Goal: Task Accomplishment & Management: Use online tool/utility

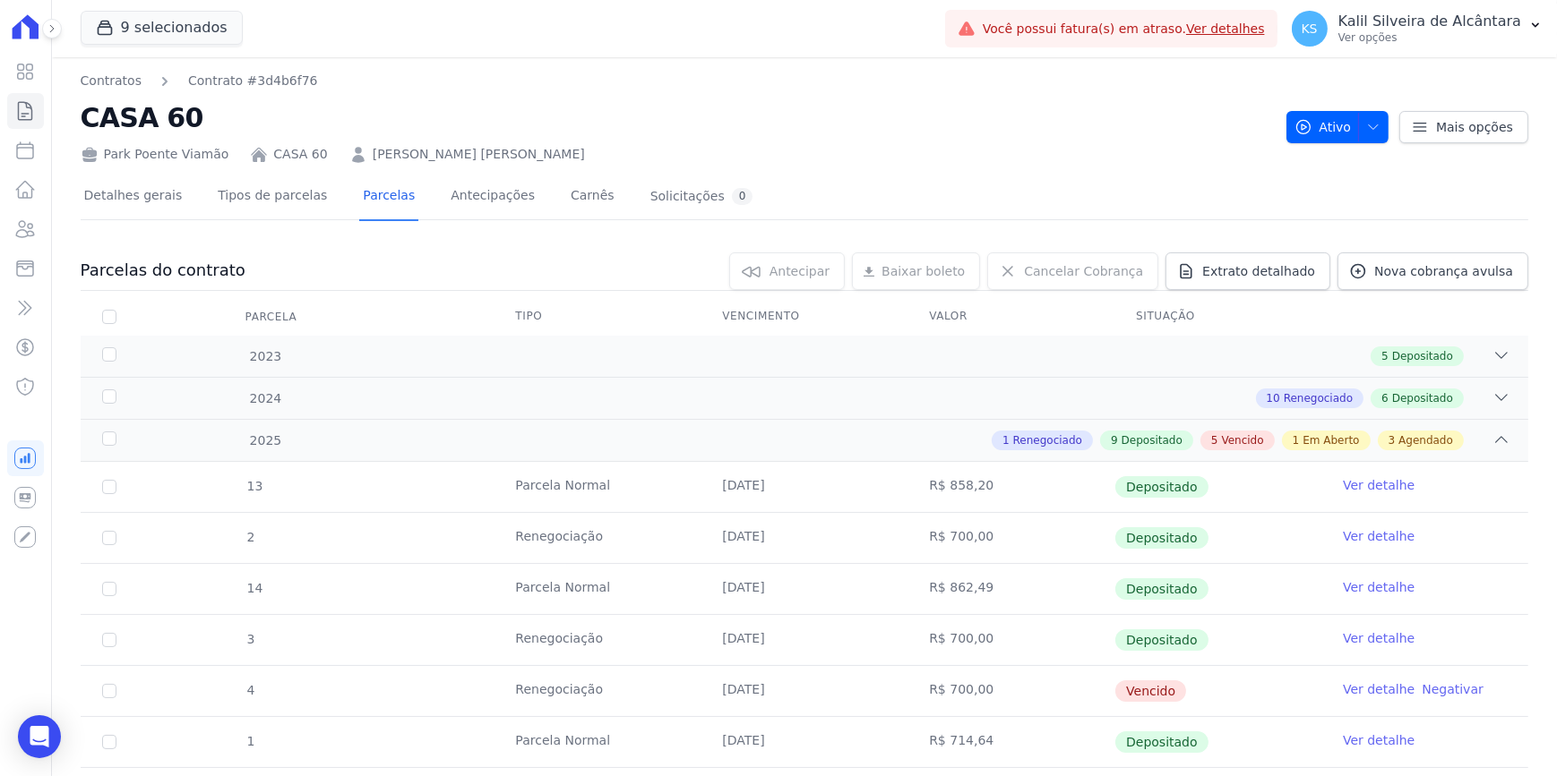
scroll to position [862, 0]
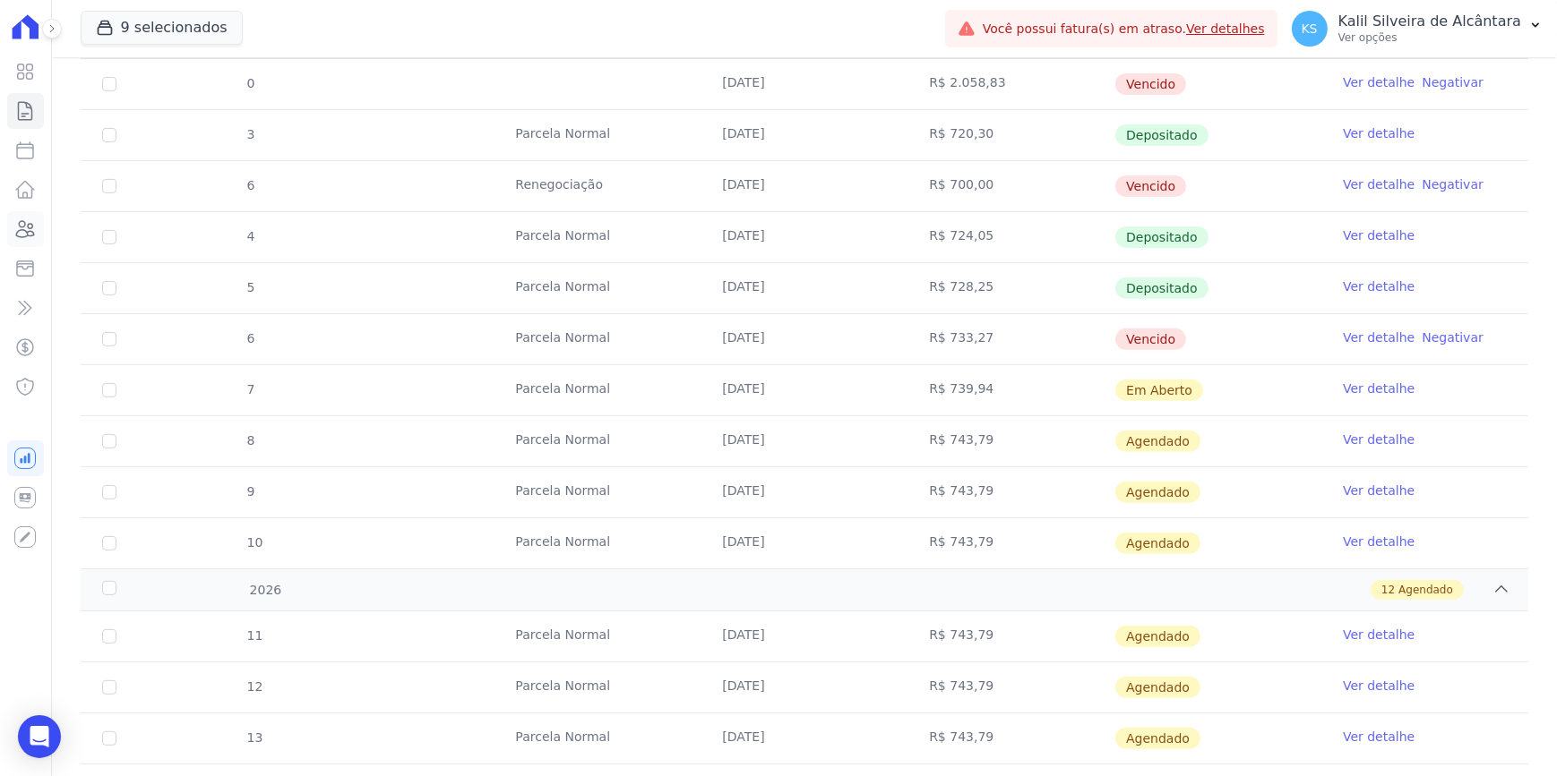
click at [10, 227] on link "Clientes" at bounding box center [25, 229] width 37 height 36
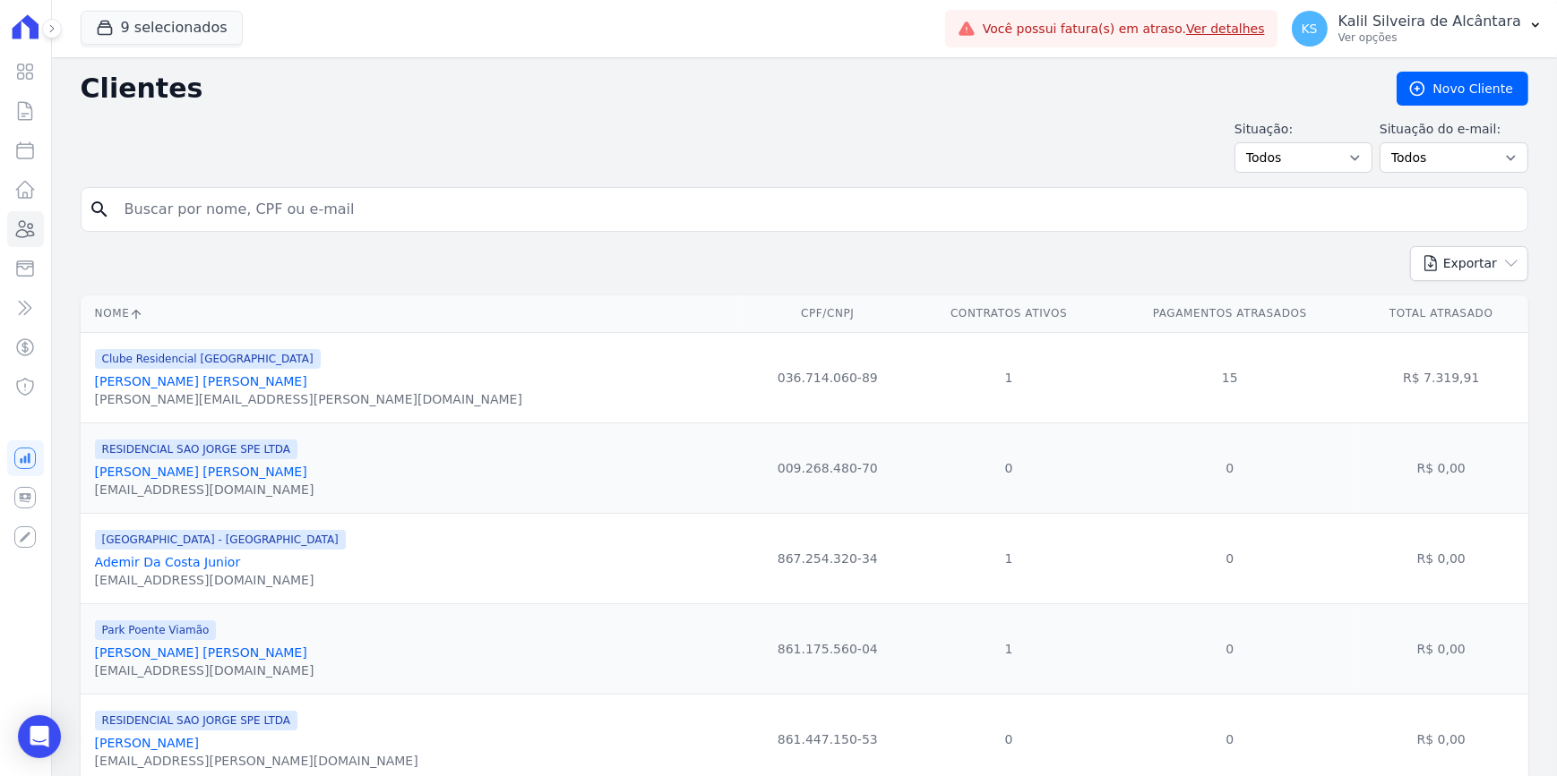
click at [265, 219] on input "search" at bounding box center [817, 210] width 1406 height 36
paste input "[PERSON_NAME]"
type input "[PERSON_NAME]"
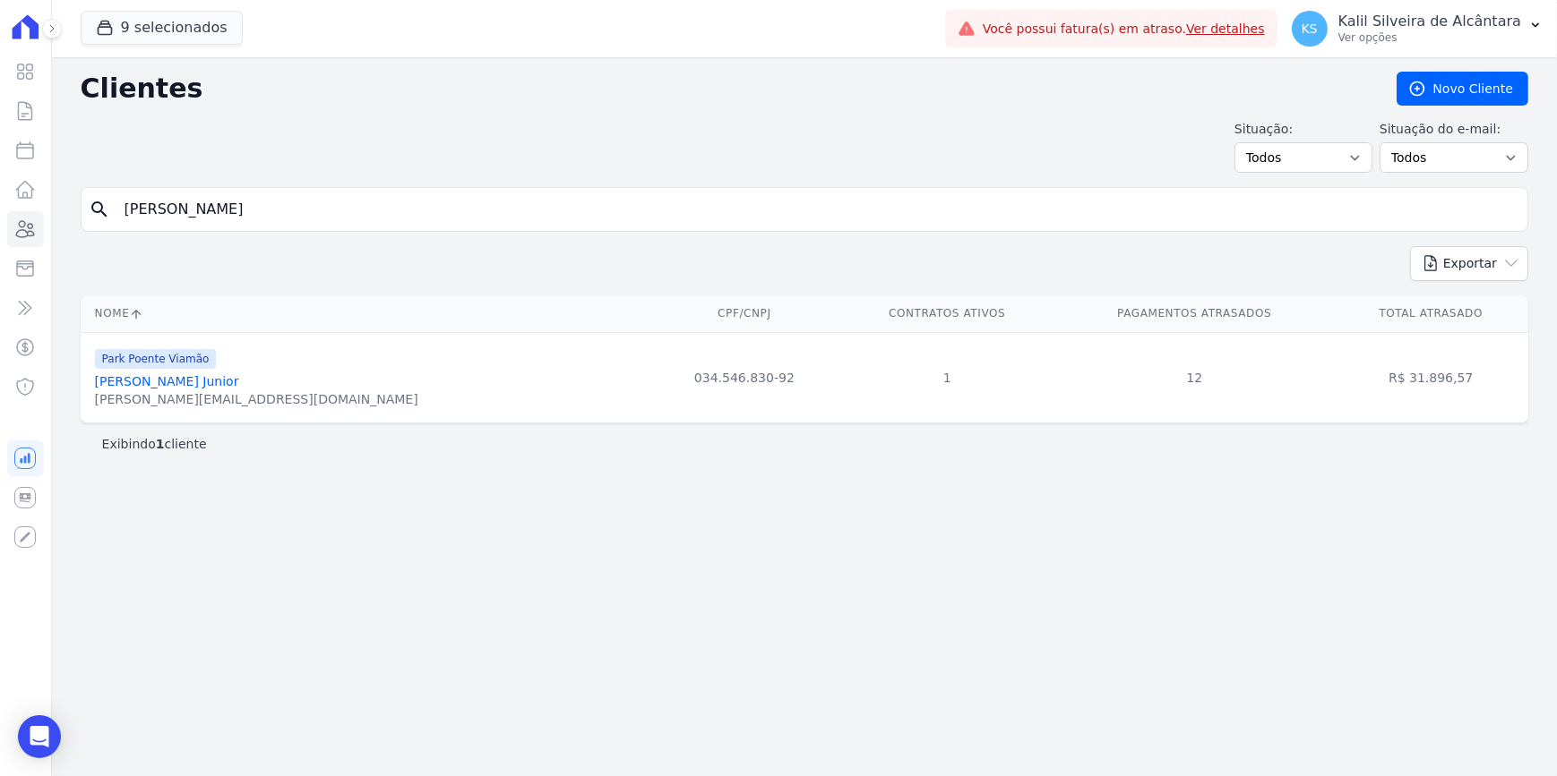
click at [239, 376] on link "[PERSON_NAME] Junior" at bounding box center [167, 381] width 144 height 14
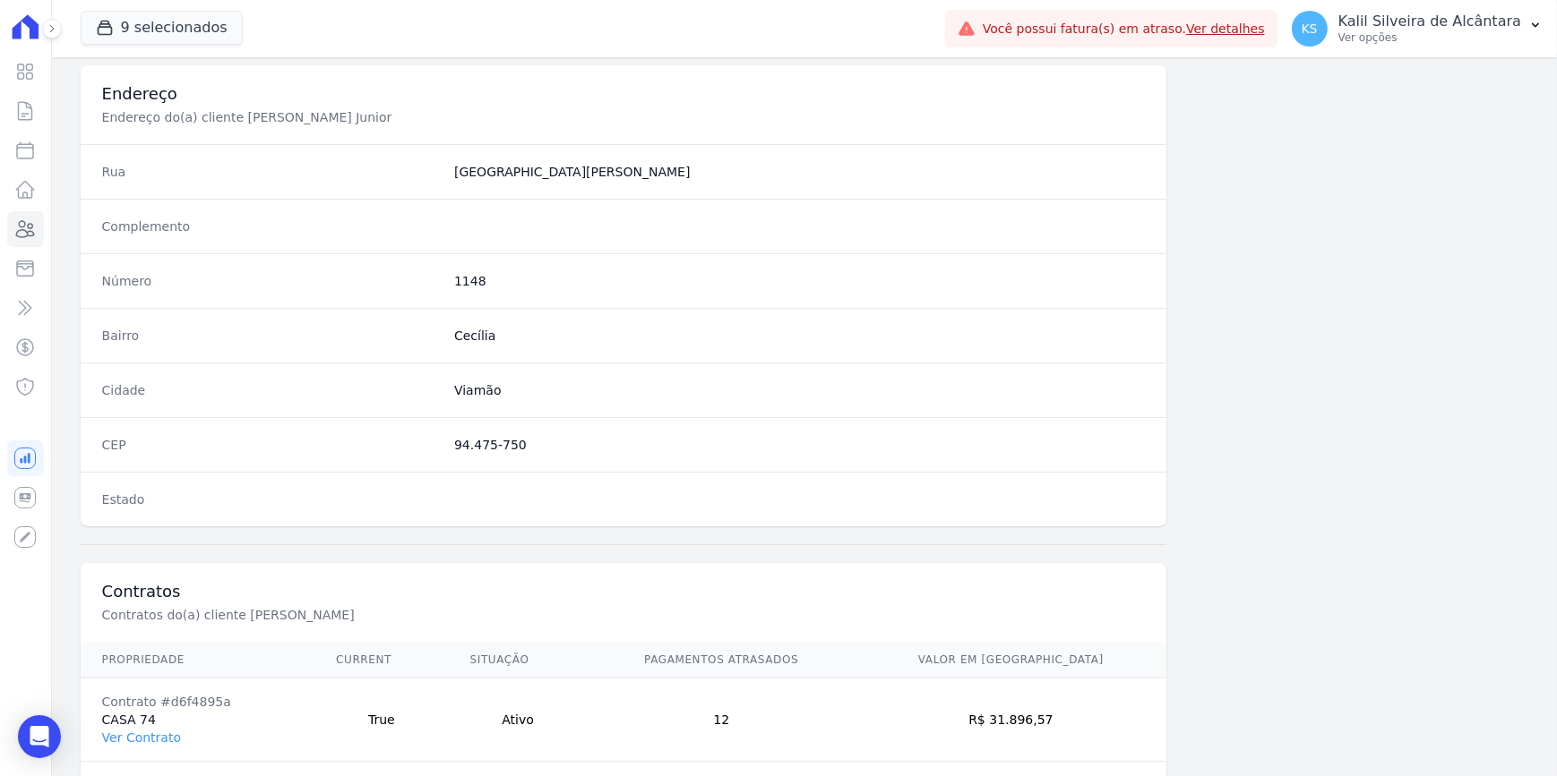
scroll to position [896, 0]
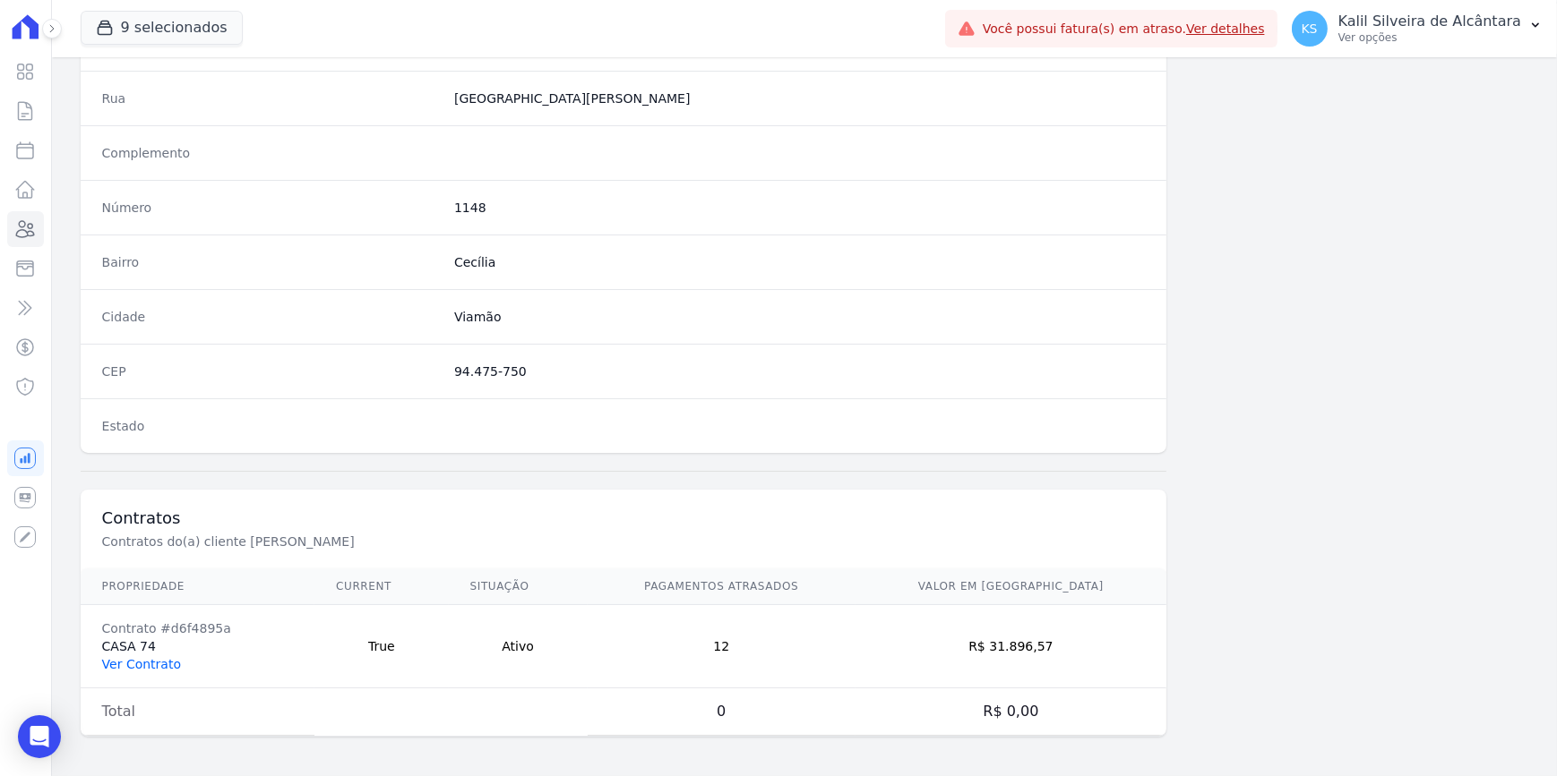
click at [135, 660] on link "Ver Contrato" at bounding box center [141, 664] width 79 height 14
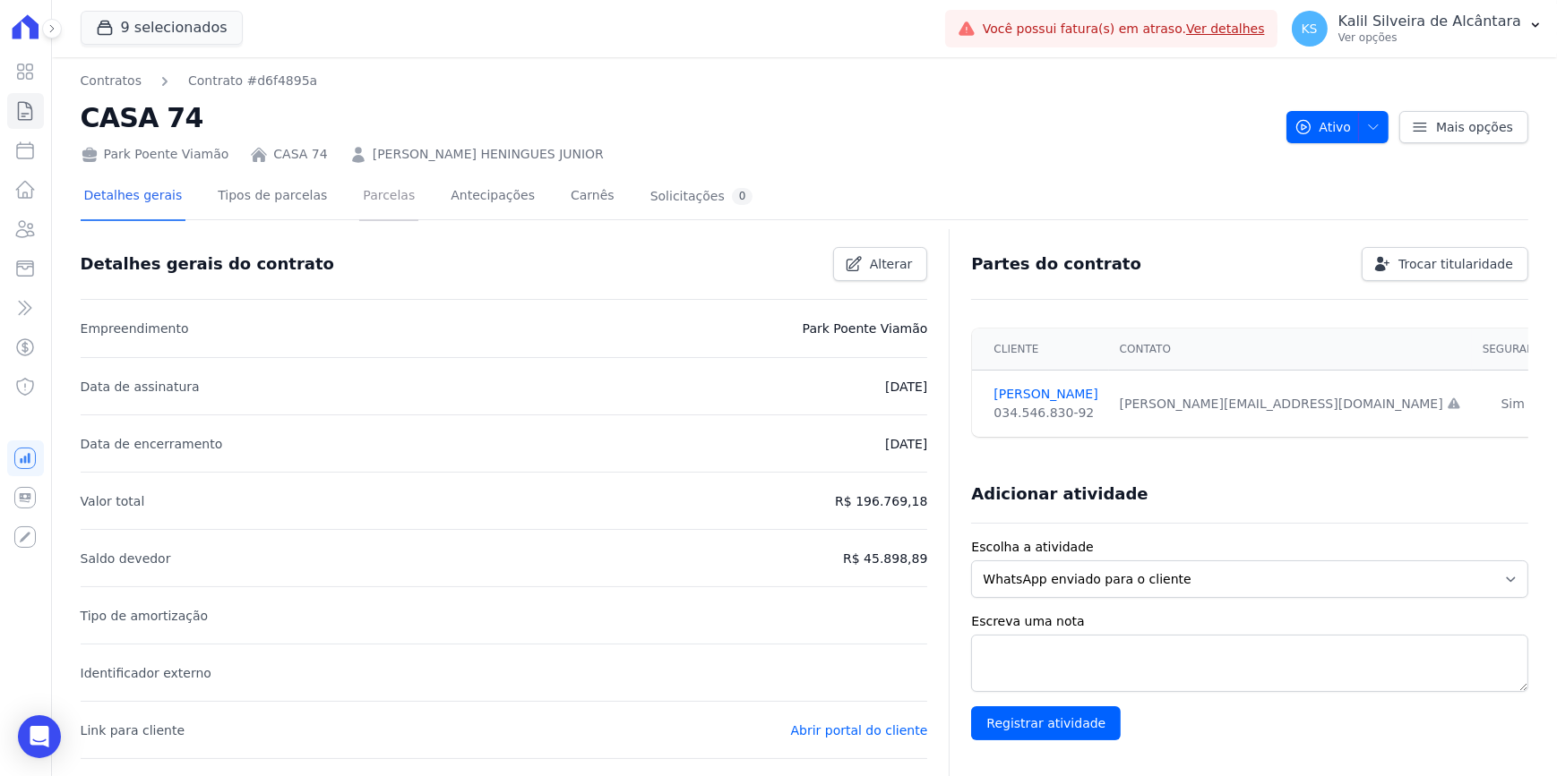
click at [366, 194] on link "Parcelas" at bounding box center [388, 197] width 59 height 47
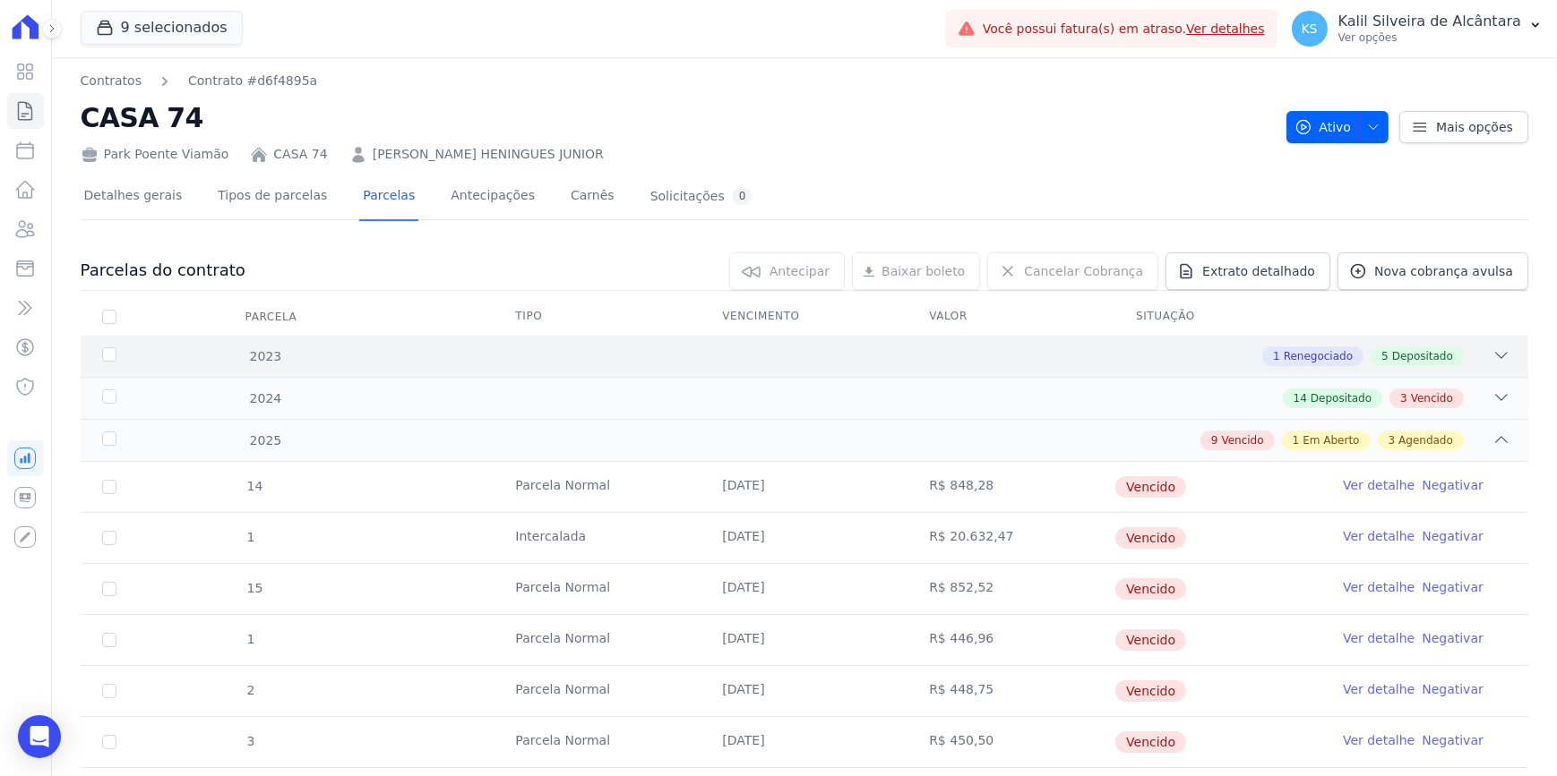
click at [879, 362] on div "1 Renegociado 5 Depositado" at bounding box center [875, 357] width 1270 height 20
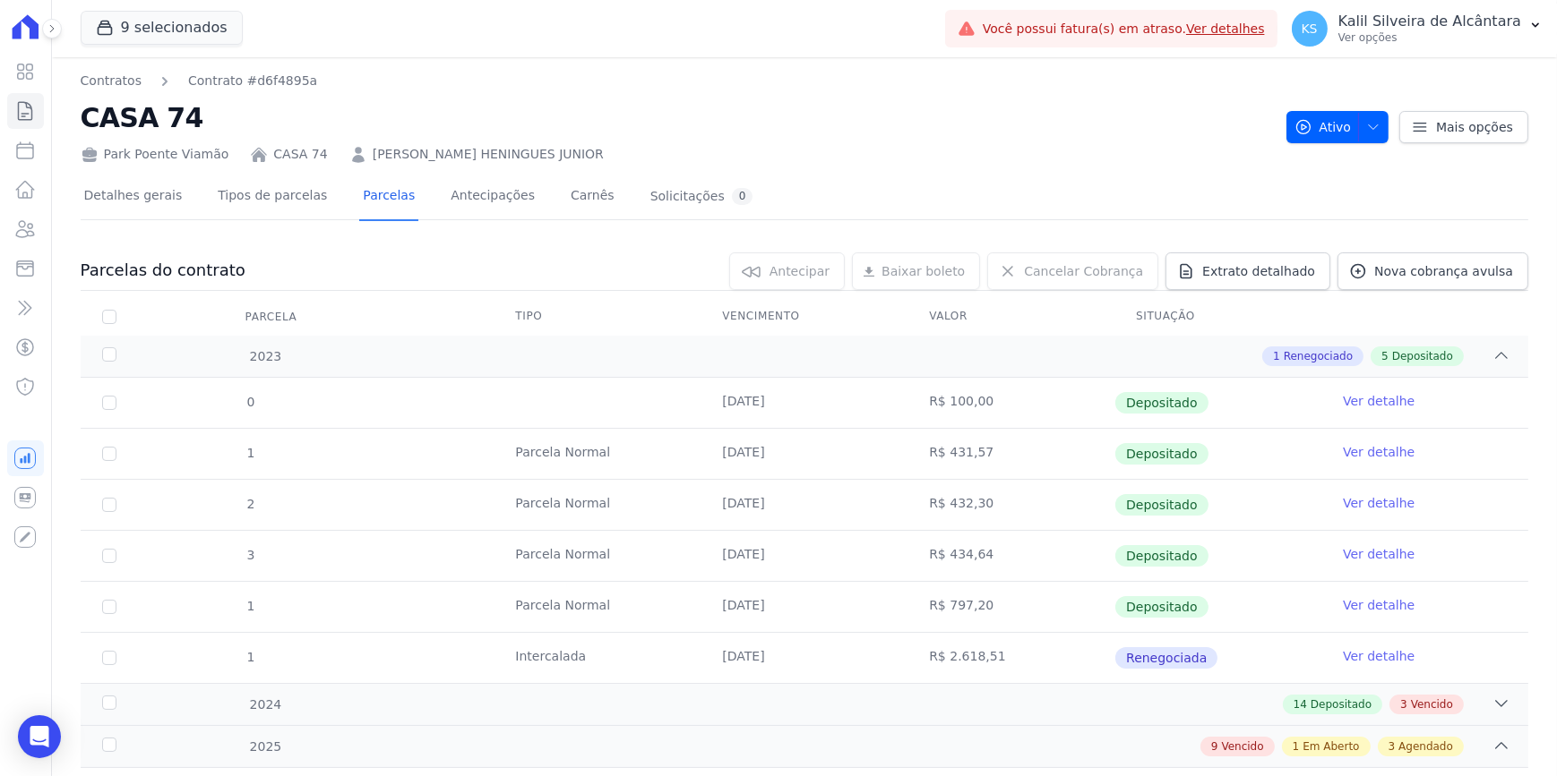
drag, startPoint x: 913, startPoint y: 404, endPoint x: 936, endPoint y: 404, distance: 22.4
click at [936, 404] on tr "0 [DATE] R$ 100,00 Depositado Ver detalhe" at bounding box center [804, 403] width 1447 height 50
drag, startPoint x: 936, startPoint y: 404, endPoint x: 958, endPoint y: 456, distance: 56.6
click at [958, 456] on td "R$ 431,57" at bounding box center [1010, 454] width 207 height 50
drag, startPoint x: 958, startPoint y: 456, endPoint x: 962, endPoint y: 519, distance: 62.8
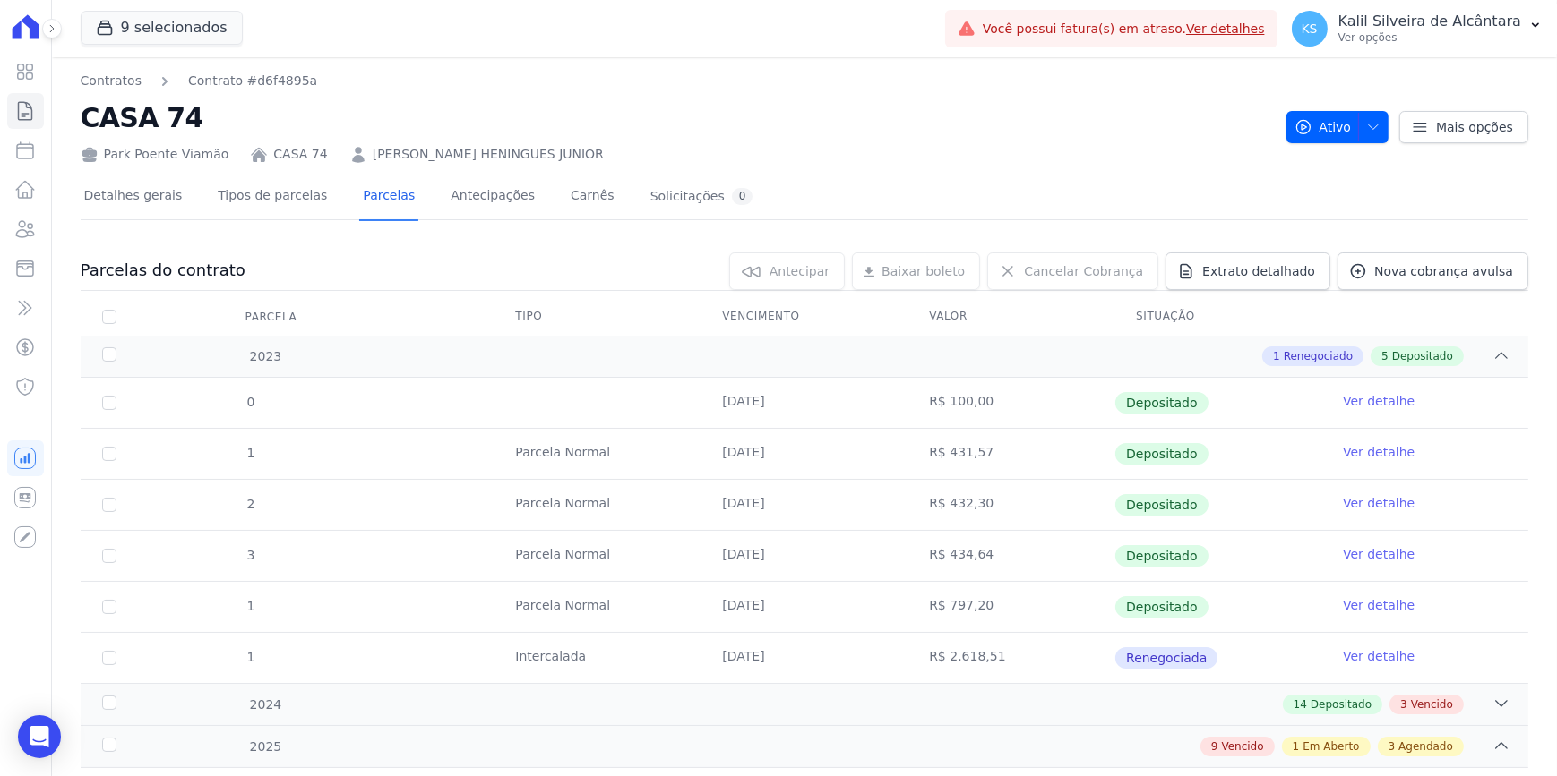
click at [962, 519] on td "R$ 432,30" at bounding box center [1010, 505] width 207 height 50
drag, startPoint x: 962, startPoint y: 519, endPoint x: 947, endPoint y: 584, distance: 67.1
click at [955, 572] on td "R$ 434,64" at bounding box center [1010, 556] width 207 height 50
drag, startPoint x: 934, startPoint y: 615, endPoint x: 938, endPoint y: 630, distance: 15.6
click at [938, 624] on td "R$ 797,20" at bounding box center [1010, 607] width 207 height 50
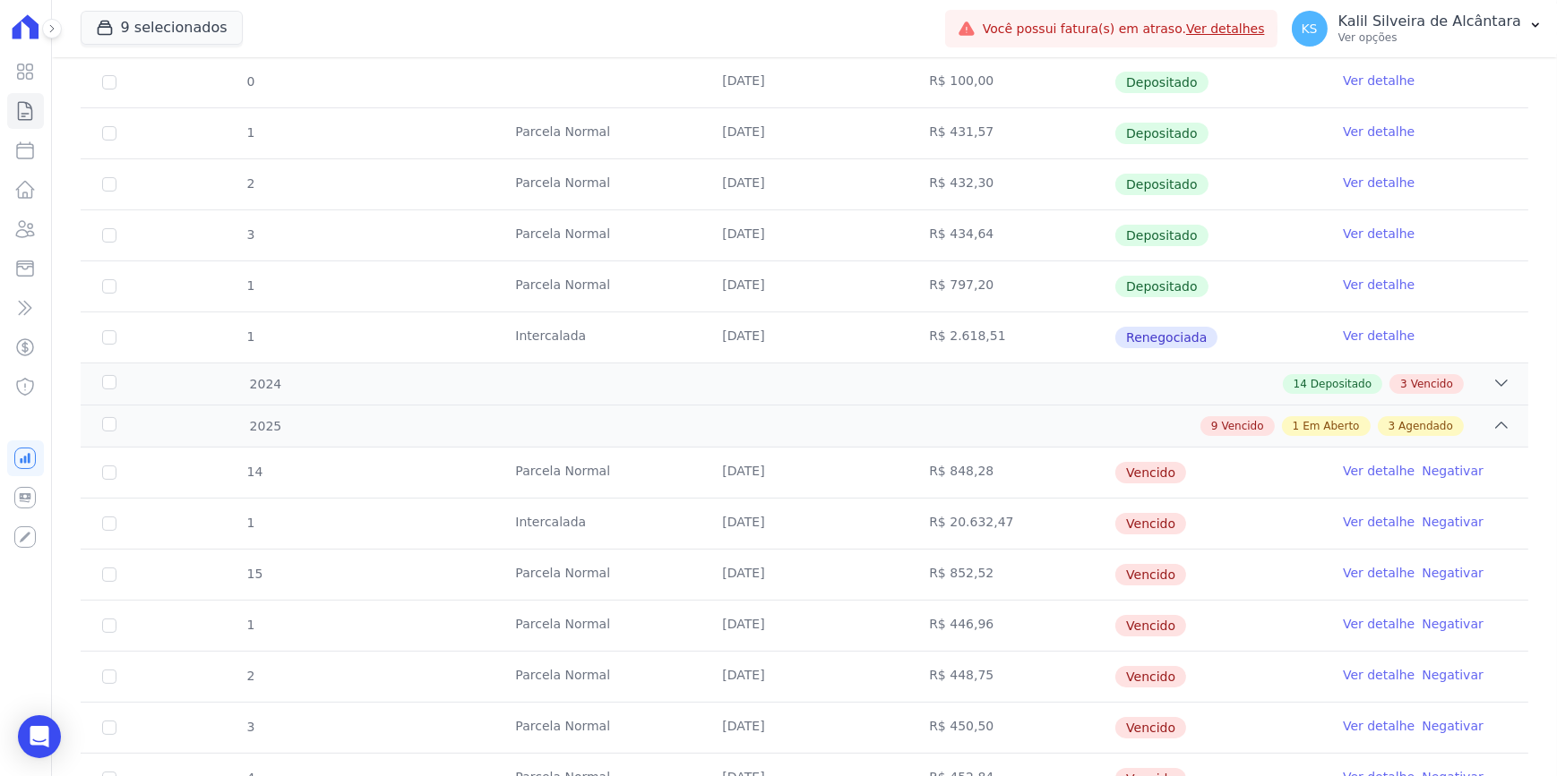
scroll to position [325, 0]
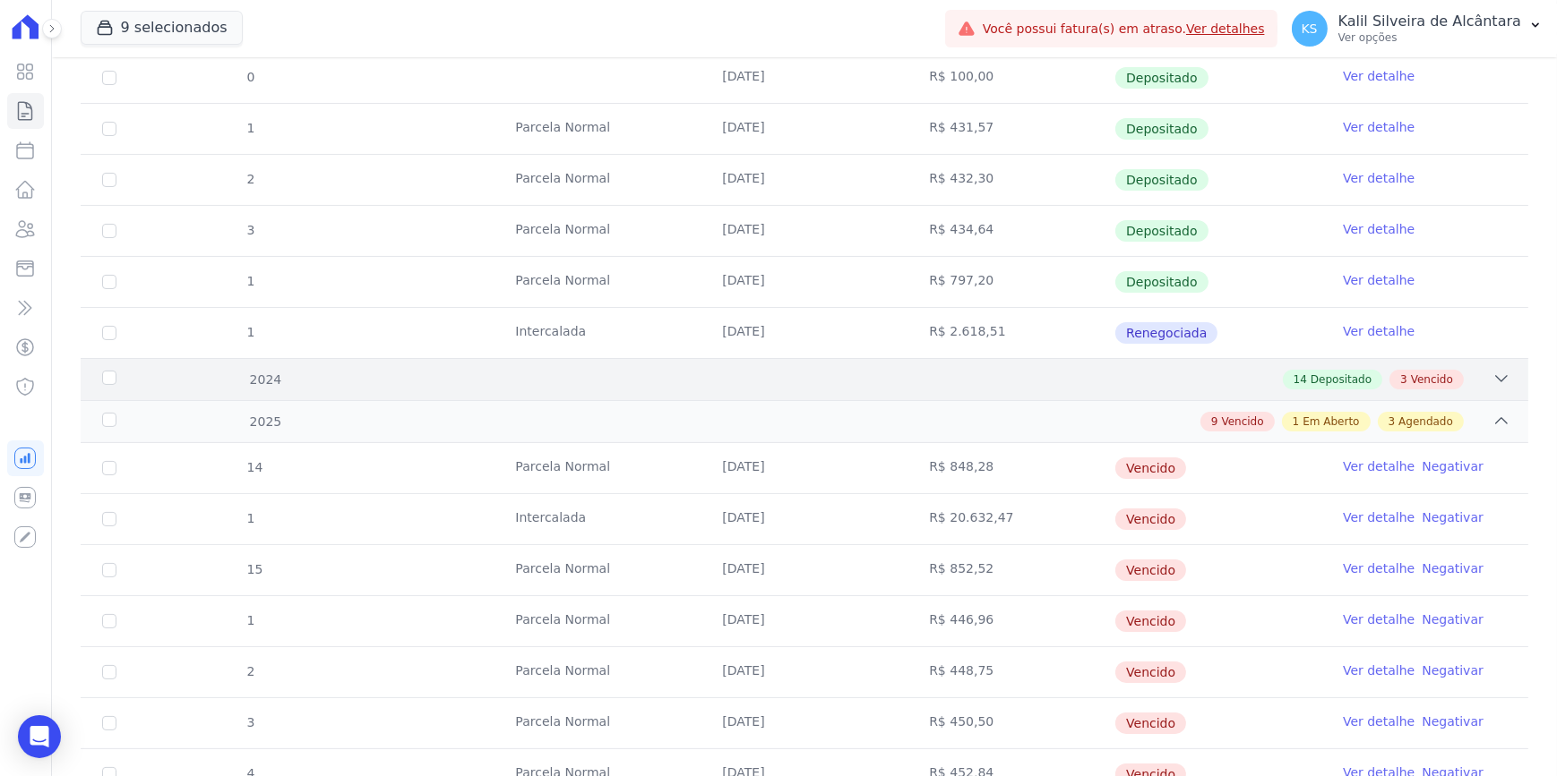
click at [918, 383] on div "14 Depositado 3 Vencido" at bounding box center [875, 380] width 1270 height 20
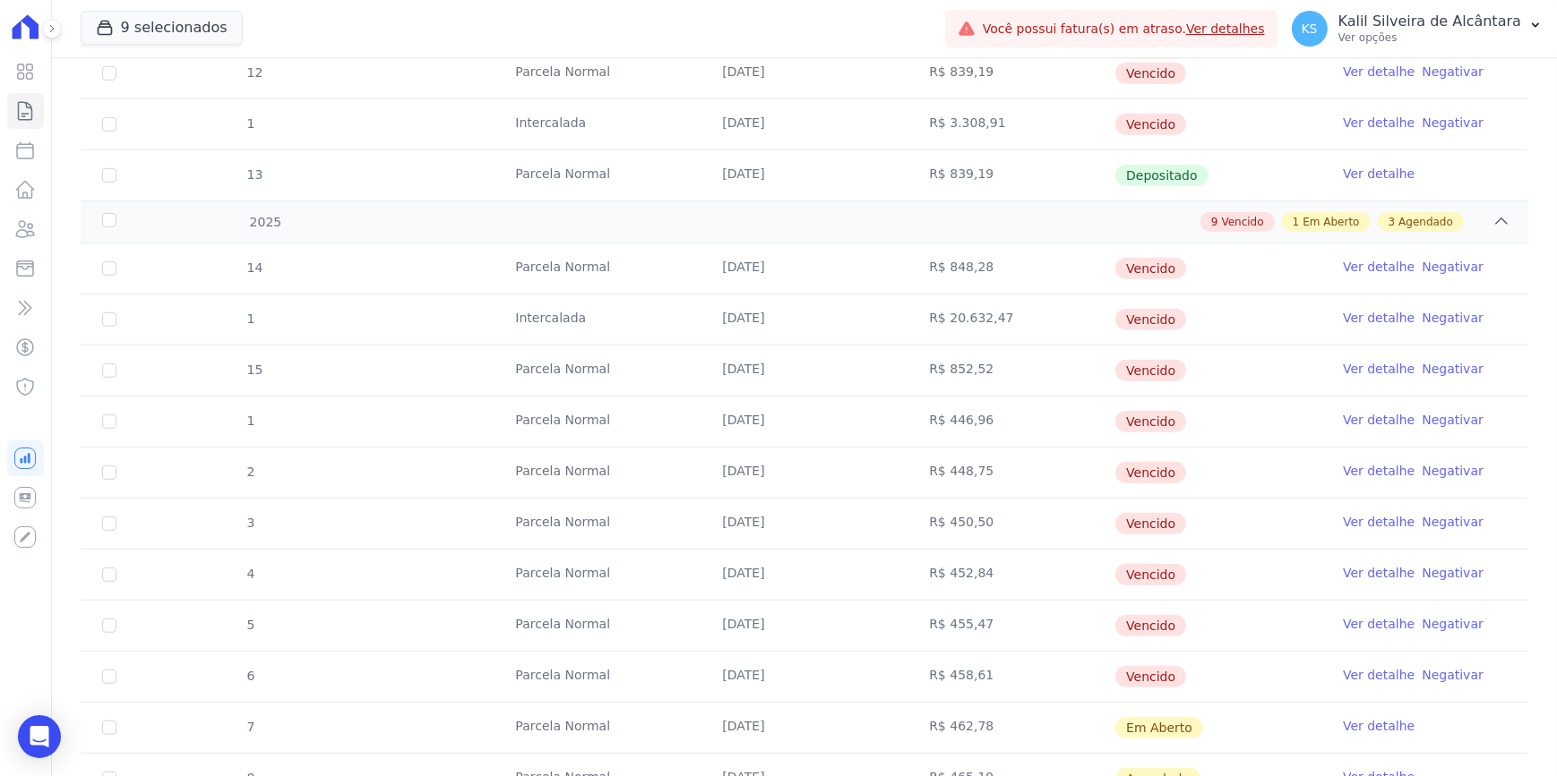
scroll to position [1370, 0]
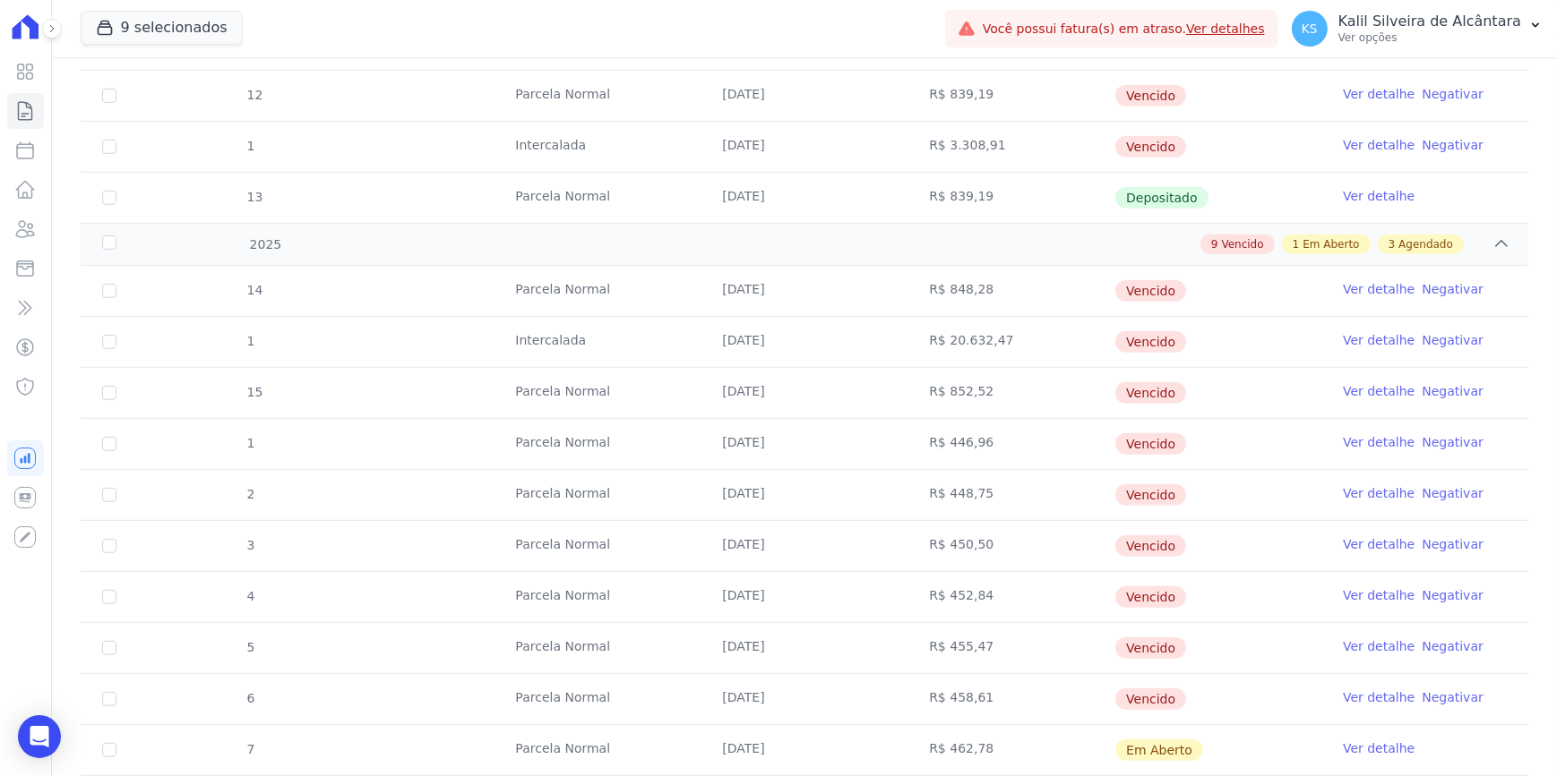
click at [920, 345] on tr "1 [GEOGRAPHIC_DATA] [DATE] R$ 20.632,47 [GEOGRAPHIC_DATA] Ver detalhe Negativar" at bounding box center [804, 341] width 1447 height 51
drag, startPoint x: 920, startPoint y: 345, endPoint x: 748, endPoint y: 534, distance: 255.5
click at [748, 534] on td "[DATE]" at bounding box center [803, 546] width 207 height 50
drag, startPoint x: 748, startPoint y: 534, endPoint x: 981, endPoint y: 343, distance: 301.0
click at [981, 343] on td "R$ 20.632,47" at bounding box center [1010, 342] width 207 height 50
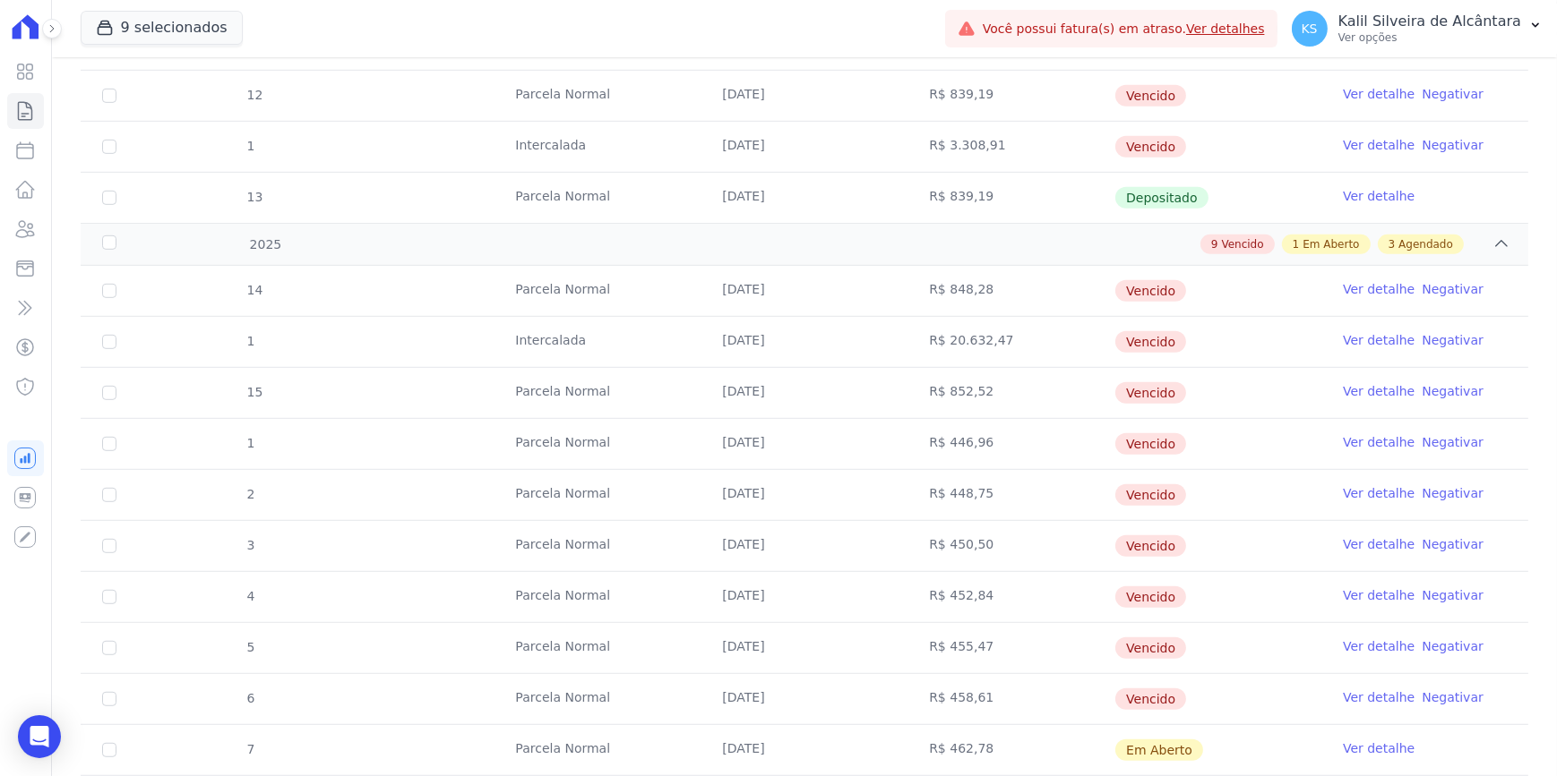
drag, startPoint x: 981, startPoint y: 343, endPoint x: 994, endPoint y: 482, distance: 139.5
click at [997, 471] on td "R$ 448,75" at bounding box center [1010, 495] width 207 height 50
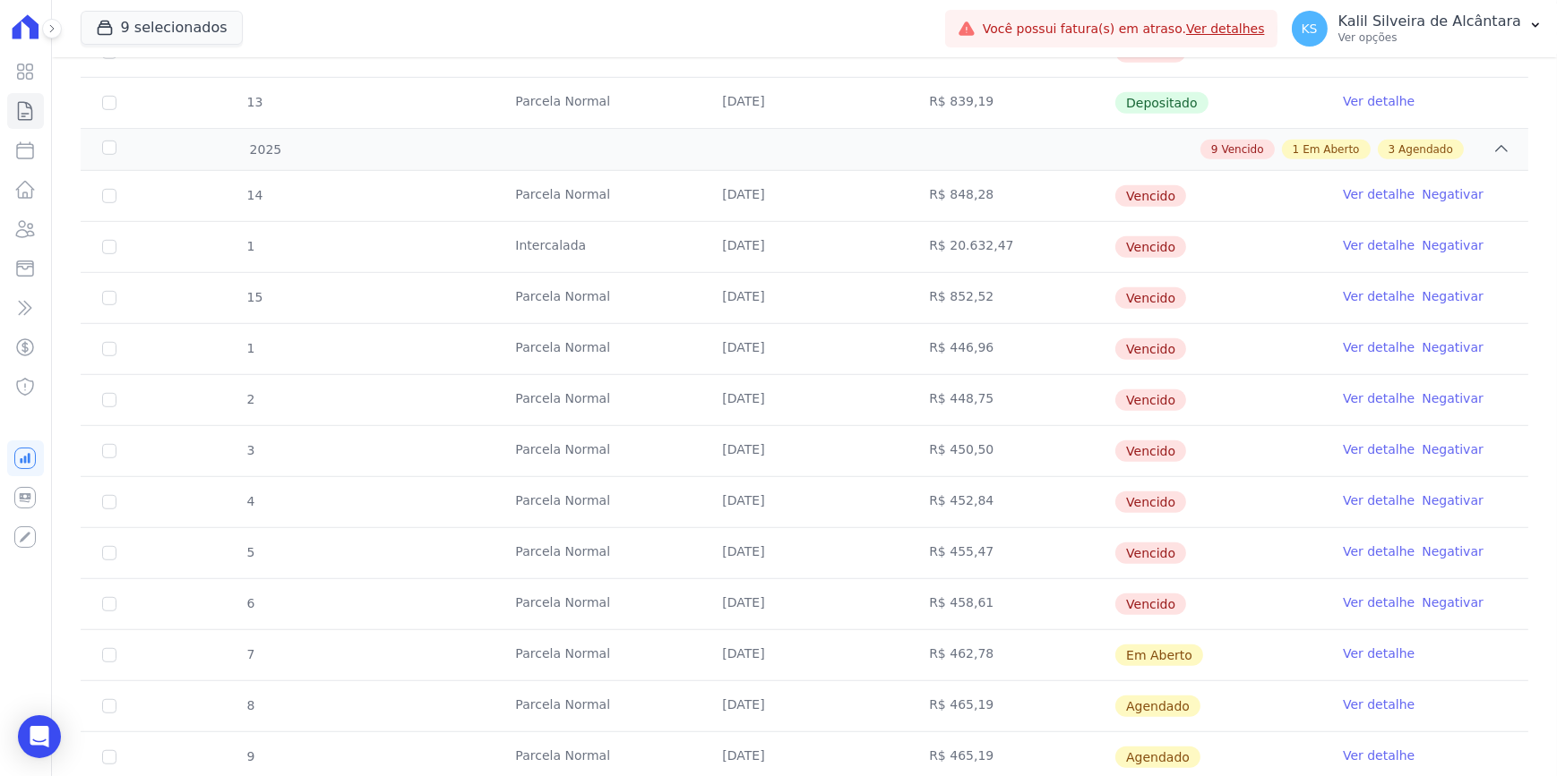
drag, startPoint x: 990, startPoint y: 244, endPoint x: 1012, endPoint y: 244, distance: 22.4
click at [1012, 244] on td "R$ 20.632,47" at bounding box center [1010, 247] width 207 height 50
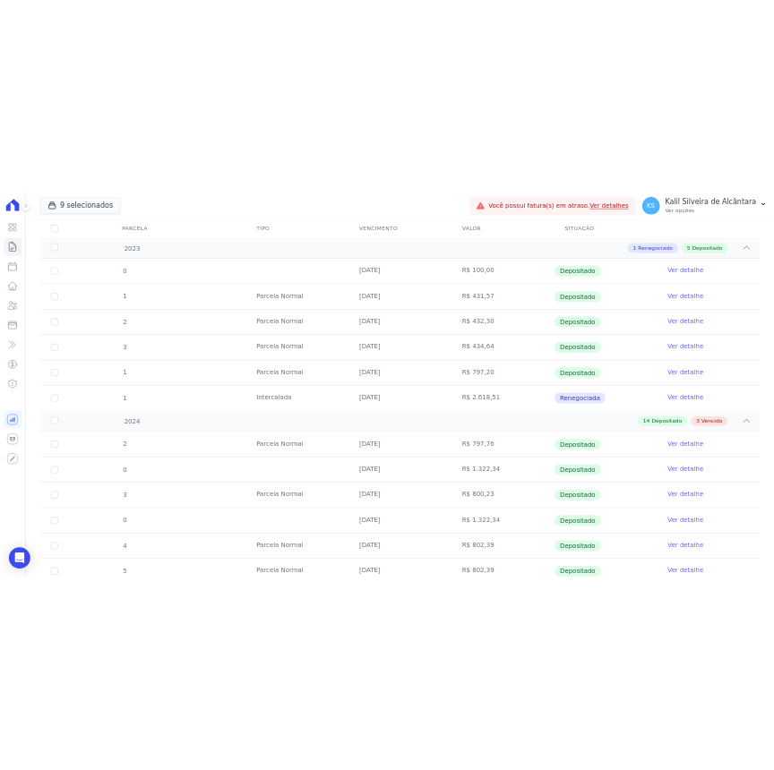
scroll to position [0, 0]
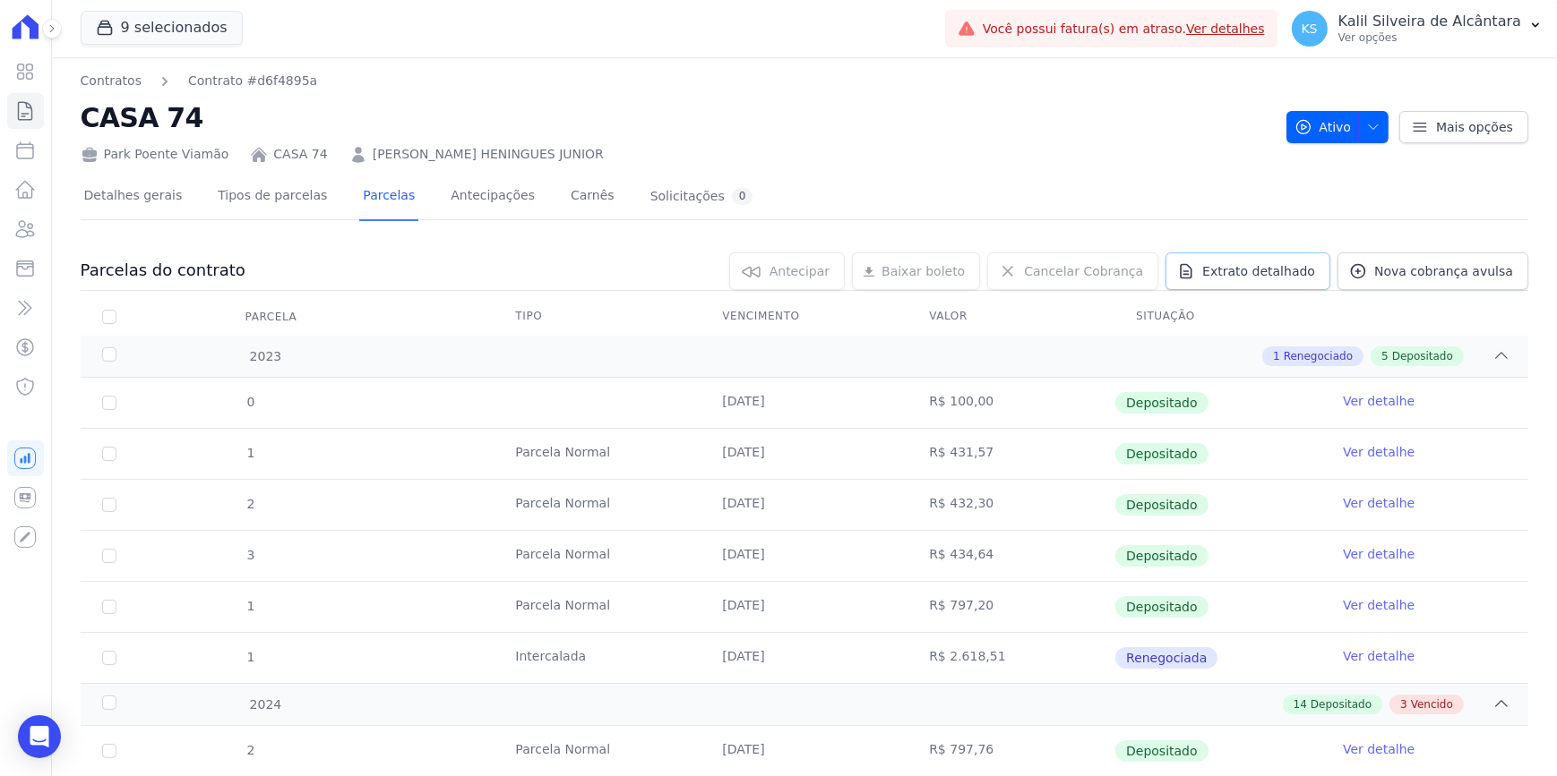
click at [1268, 270] on span "Extrato detalhado" at bounding box center [1258, 271] width 113 height 18
click at [1507, 276] on span "Exportar PDF" at bounding box center [1499, 272] width 94 height 18
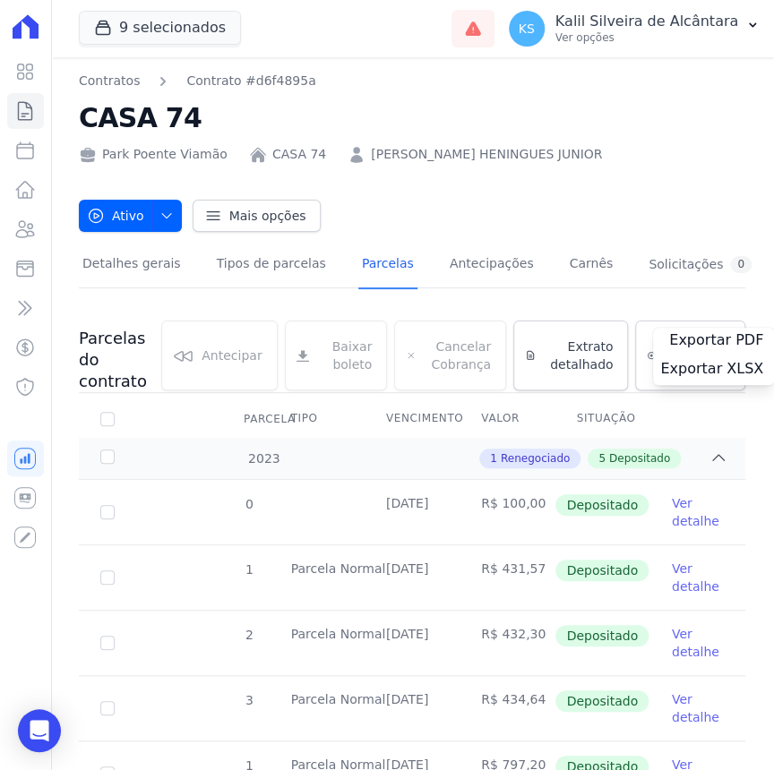
drag, startPoint x: 490, startPoint y: 566, endPoint x: 527, endPoint y: 569, distance: 36.8
click at [527, 569] on td "R$ 431,57" at bounding box center [506, 577] width 95 height 64
copy td "431,57"
drag, startPoint x: 513, startPoint y: 596, endPoint x: 503, endPoint y: 613, distance: 19.7
click at [512, 596] on td "R$ 431,57" at bounding box center [506, 577] width 95 height 64
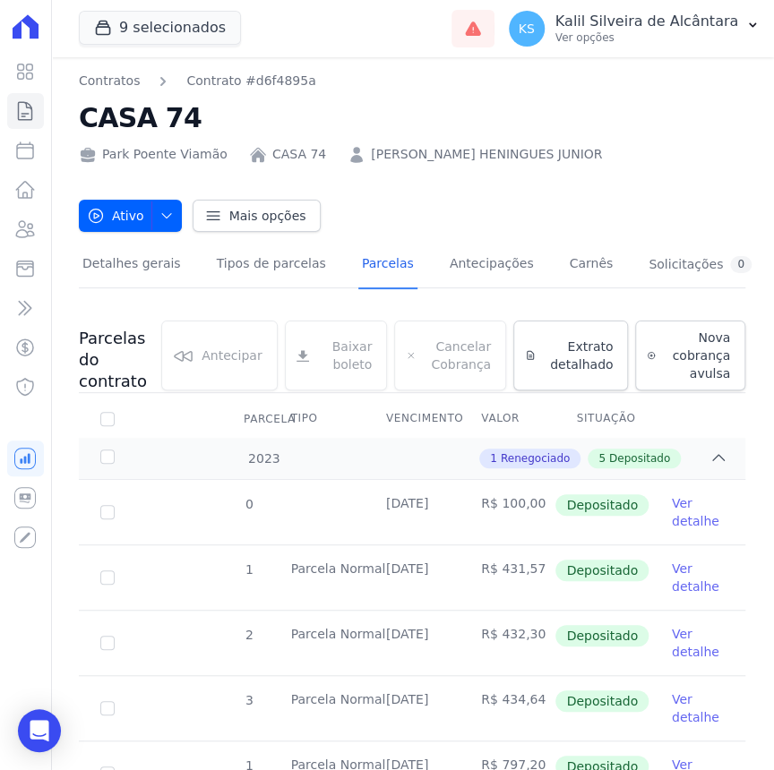
drag, startPoint x: 492, startPoint y: 629, endPoint x: 527, endPoint y: 631, distance: 35.0
click at [527, 631] on td "R$ 432,30" at bounding box center [506, 643] width 95 height 64
copy td "432,30"
click at [500, 622] on td "R$ 432,30" at bounding box center [506, 643] width 95 height 64
click at [502, 636] on td "R$ 432,30" at bounding box center [506, 643] width 95 height 64
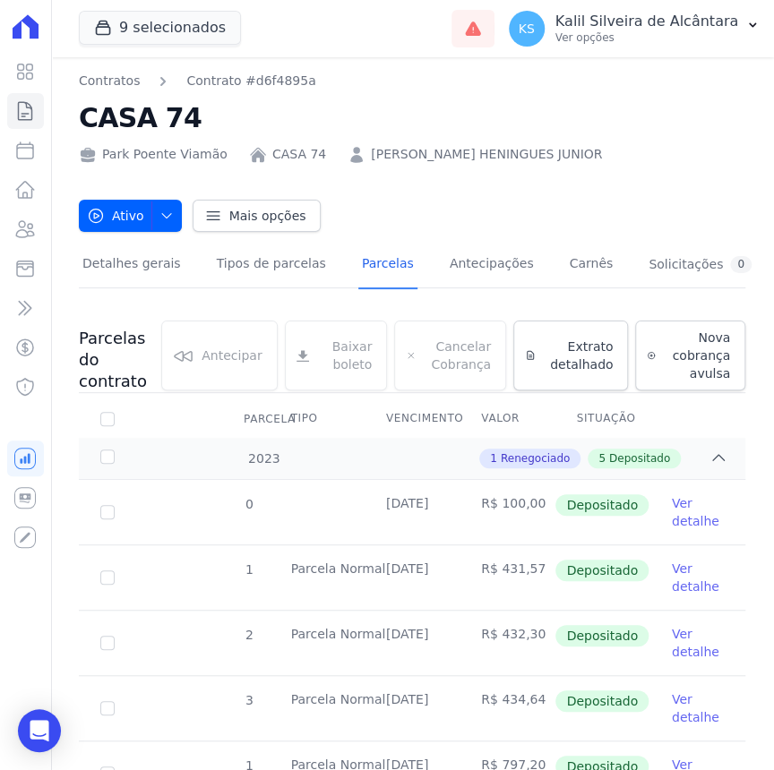
drag, startPoint x: 557, startPoint y: 584, endPoint x: 477, endPoint y: 573, distance: 80.4
click at [555, 582] on td "Depositado" at bounding box center [601, 577] width 95 height 64
drag, startPoint x: 493, startPoint y: 569, endPoint x: 530, endPoint y: 569, distance: 37.6
click at [530, 569] on td "R$ 431,57" at bounding box center [506, 577] width 95 height 64
copy td "431,57"
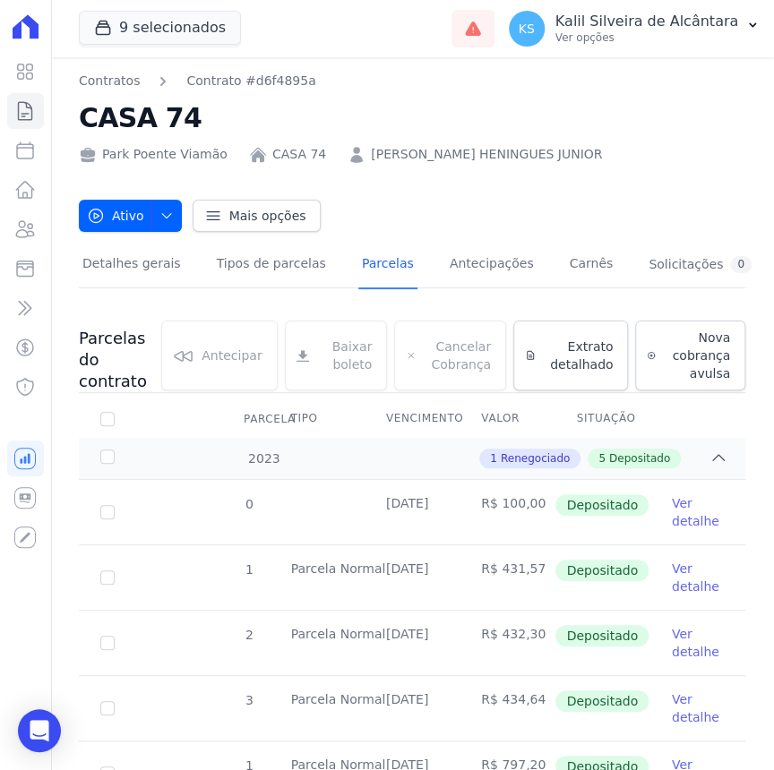
drag, startPoint x: 499, startPoint y: 611, endPoint x: 501, endPoint y: 620, distance: 9.1
click at [501, 611] on td "R$ 432,30" at bounding box center [506, 643] width 95 height 64
drag, startPoint x: 493, startPoint y: 633, endPoint x: 527, endPoint y: 634, distance: 34.0
click at [527, 634] on td "R$ 432,30" at bounding box center [506, 643] width 95 height 64
copy td "432,30"
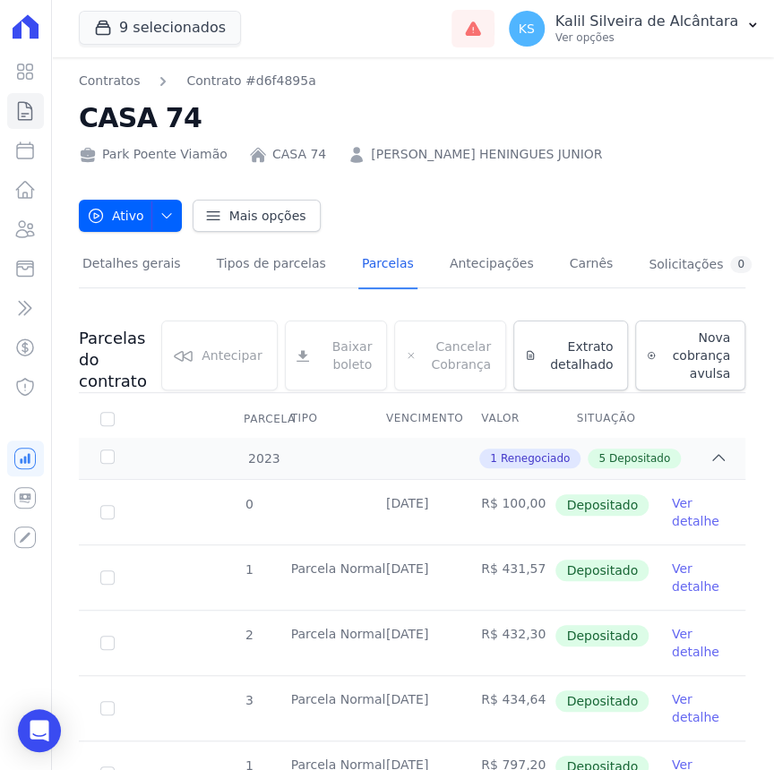
drag, startPoint x: 491, startPoint y: 696, endPoint x: 526, endPoint y: 699, distance: 35.0
click at [526, 699] on td "R$ 434,64" at bounding box center [506, 708] width 95 height 64
copy td "434,64"
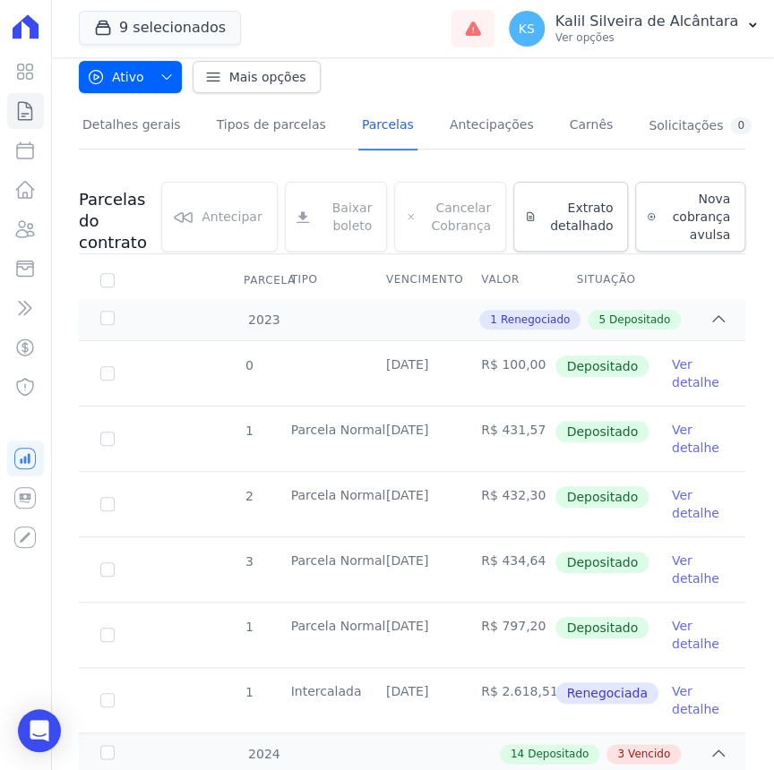
scroll to position [244, 0]
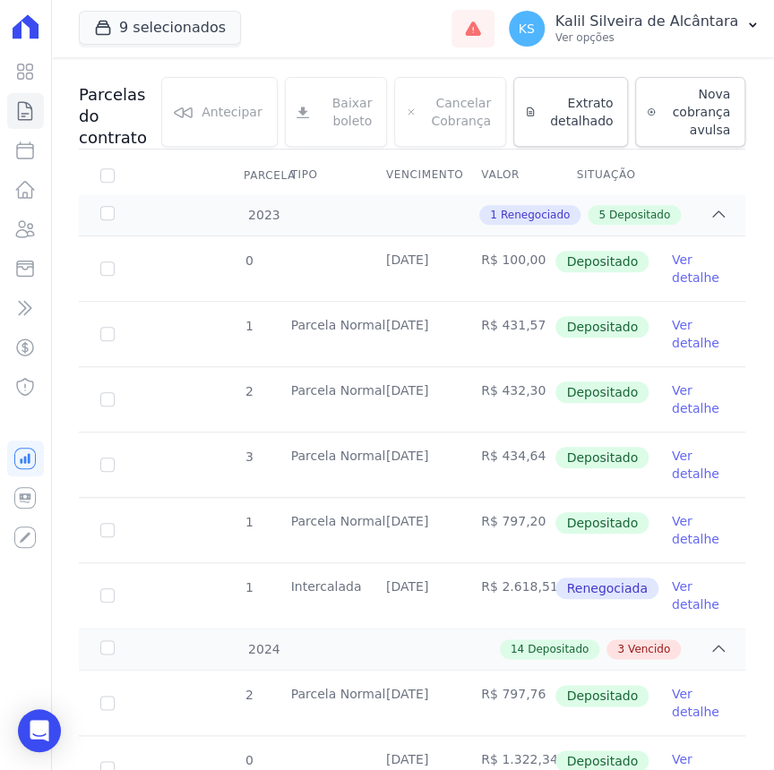
drag, startPoint x: 491, startPoint y: 517, endPoint x: 526, endPoint y: 520, distance: 35.1
click at [526, 520] on td "R$ 797,20" at bounding box center [506, 530] width 95 height 64
copy td "797,20"
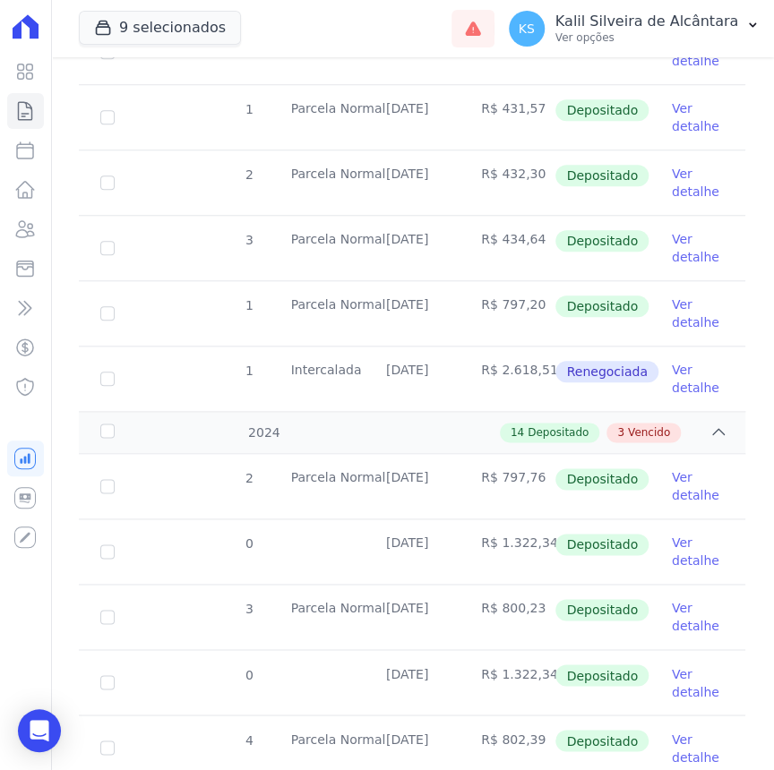
scroll to position [488, 0]
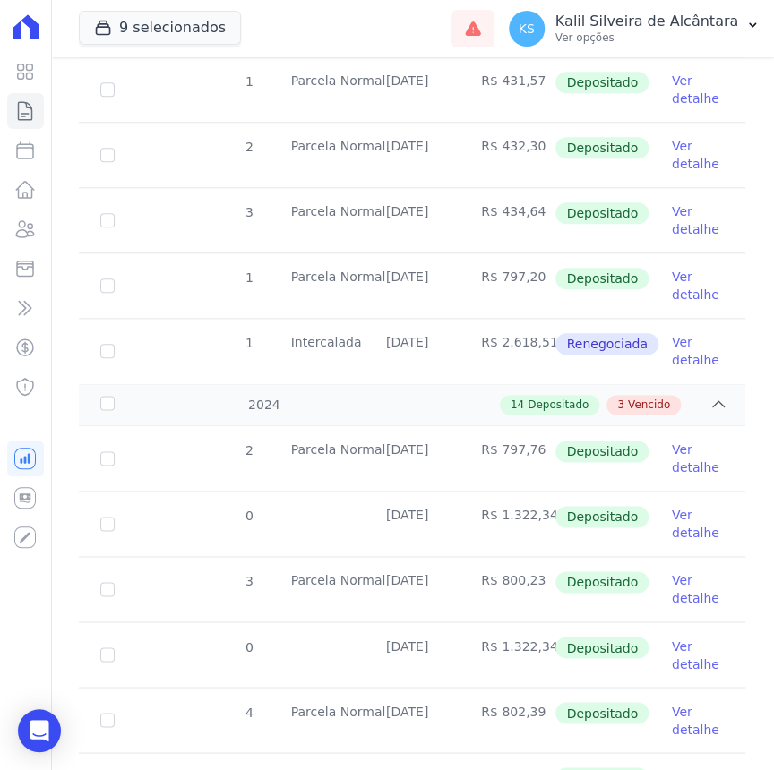
drag, startPoint x: 490, startPoint y: 448, endPoint x: 527, endPoint y: 450, distance: 36.8
click at [527, 450] on td "R$ 797,76" at bounding box center [506, 458] width 95 height 64
copy td "797,76"
drag, startPoint x: 488, startPoint y: 514, endPoint x: 537, endPoint y: 512, distance: 49.3
click at [537, 512] on td "R$ 1.322,34" at bounding box center [506, 524] width 95 height 64
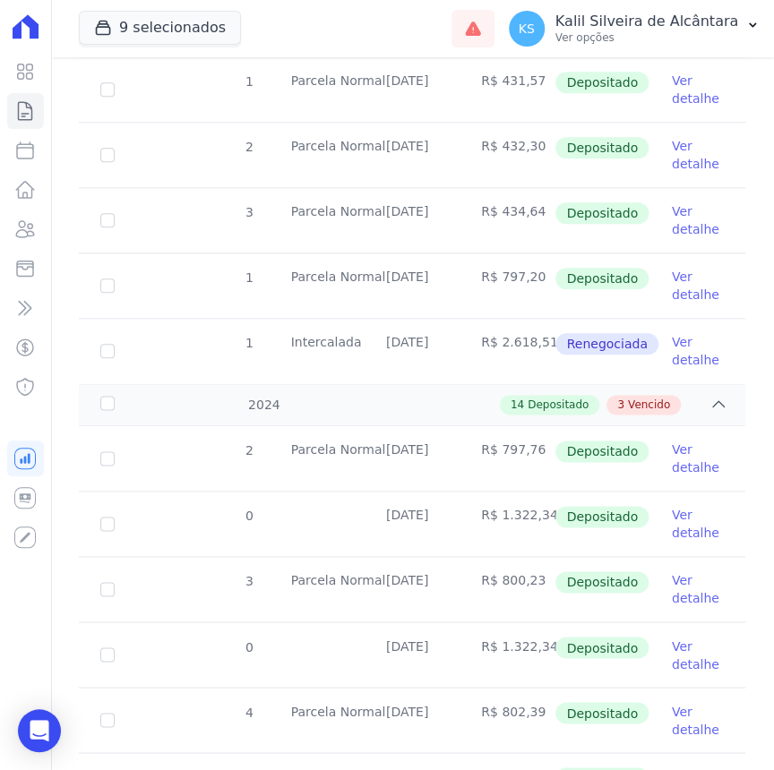
copy td "1.322,34"
drag, startPoint x: 491, startPoint y: 574, endPoint x: 528, endPoint y: 575, distance: 37.6
click at [528, 575] on td "R$ 800,23" at bounding box center [506, 589] width 95 height 64
copy td "800,23"
drag, startPoint x: 493, startPoint y: 639, endPoint x: 545, endPoint y: 643, distance: 52.1
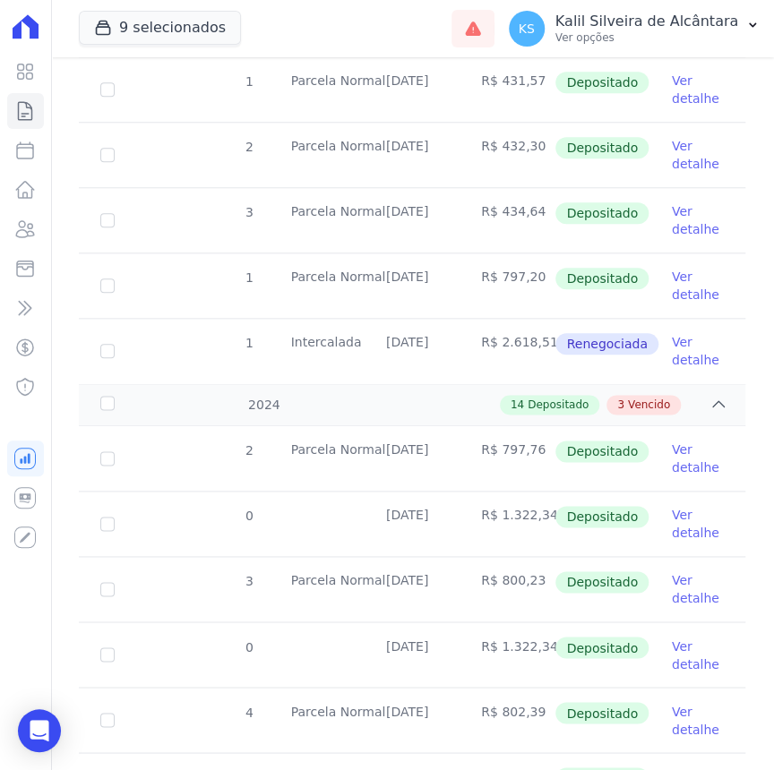
click at [545, 643] on td "R$ 1.322,34" at bounding box center [506, 654] width 95 height 64
copy td "1.322,34"
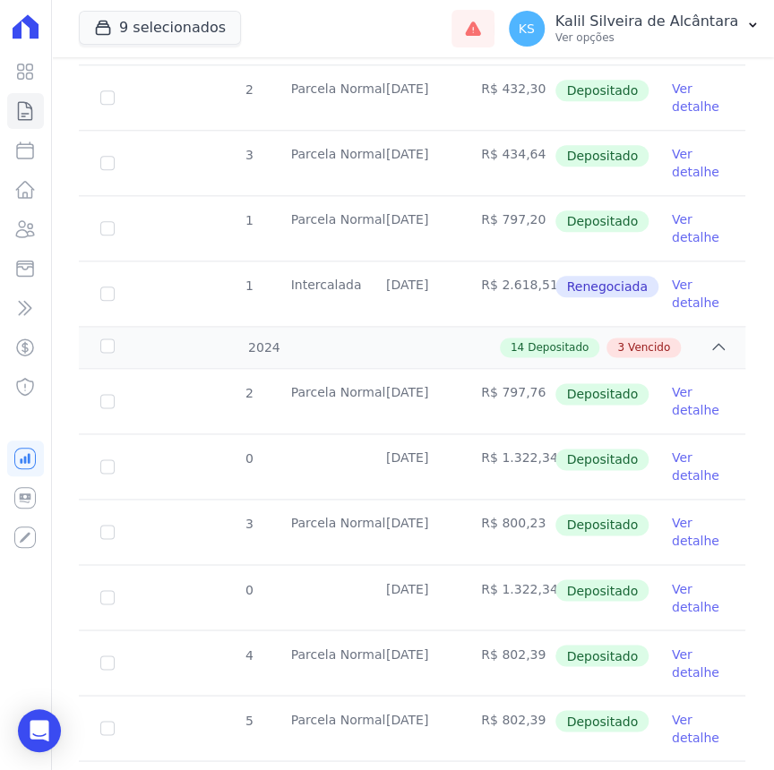
scroll to position [651, 0]
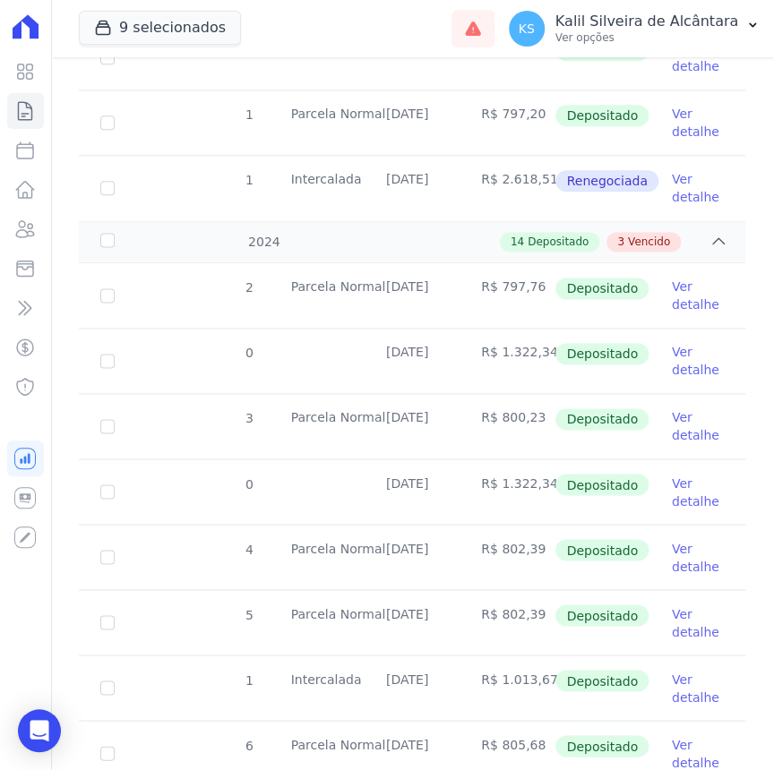
drag, startPoint x: 492, startPoint y: 549, endPoint x: 544, endPoint y: 560, distance: 53.0
click at [544, 560] on td "R$ 802,39" at bounding box center [506, 557] width 95 height 64
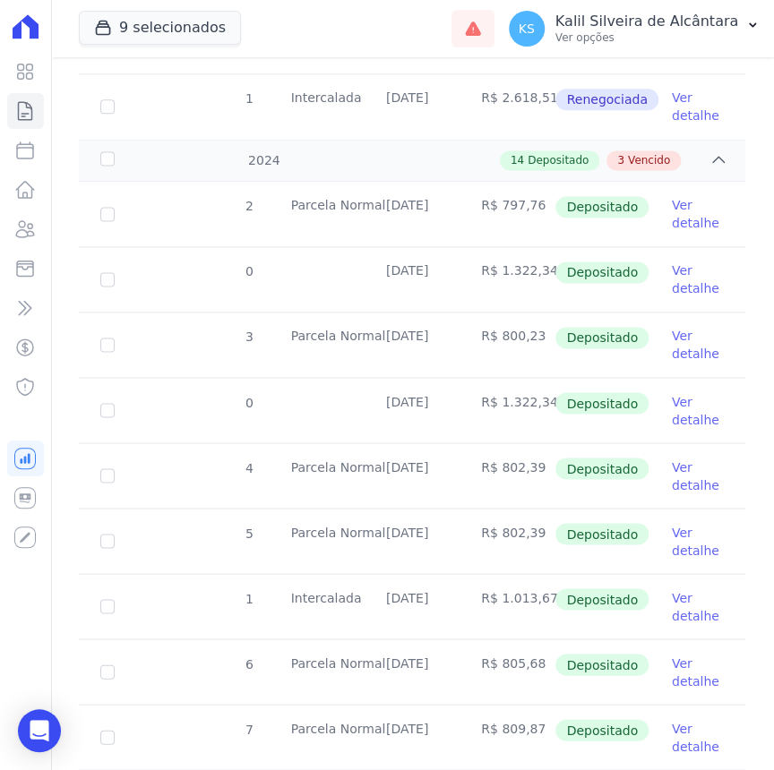
drag, startPoint x: 493, startPoint y: 531, endPoint x: 528, endPoint y: 535, distance: 35.1
click at [528, 535] on td "R$ 802,39" at bounding box center [506, 541] width 95 height 64
drag, startPoint x: 491, startPoint y: 596, endPoint x: 548, endPoint y: 596, distance: 57.3
click at [548, 596] on tr "1 [GEOGRAPHIC_DATA] [DATE] R$ 1.013,67 Depositado Ver detalhe" at bounding box center [412, 605] width 666 height 65
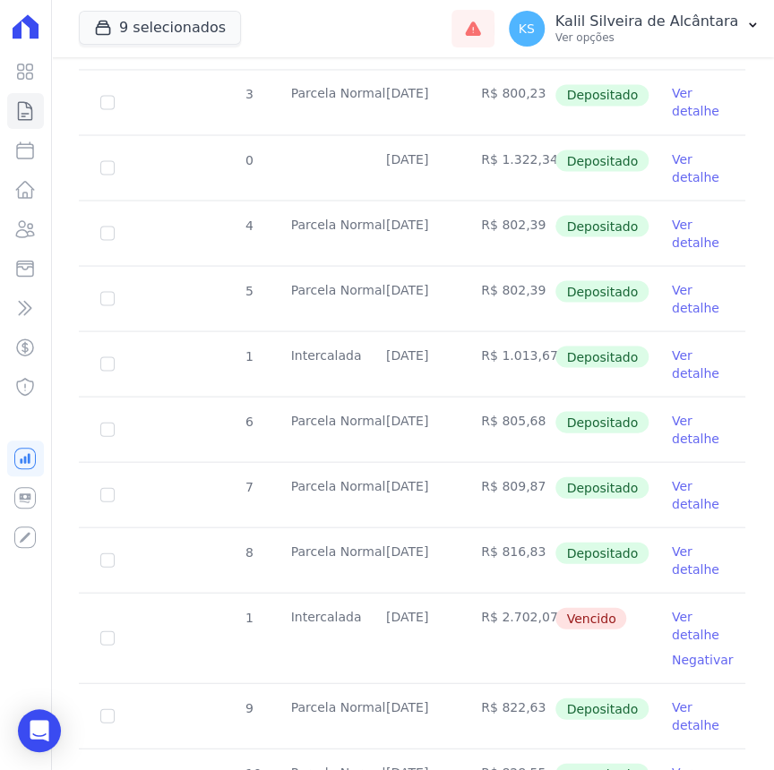
scroll to position [976, 0]
drag, startPoint x: 490, startPoint y: 420, endPoint x: 527, endPoint y: 426, distance: 37.2
click at [527, 426] on td "R$ 805,68" at bounding box center [506, 428] width 95 height 64
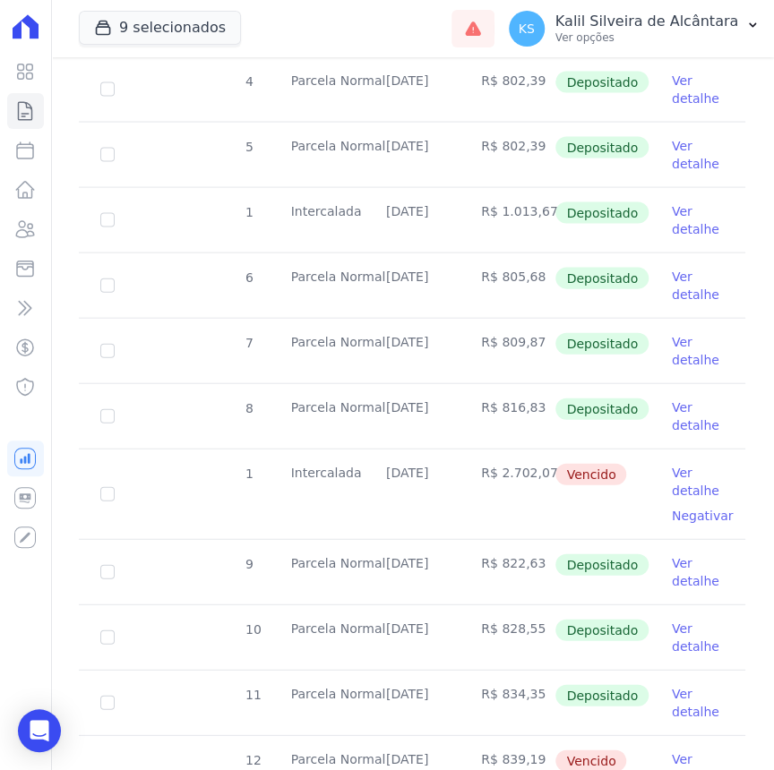
scroll to position [1139, 0]
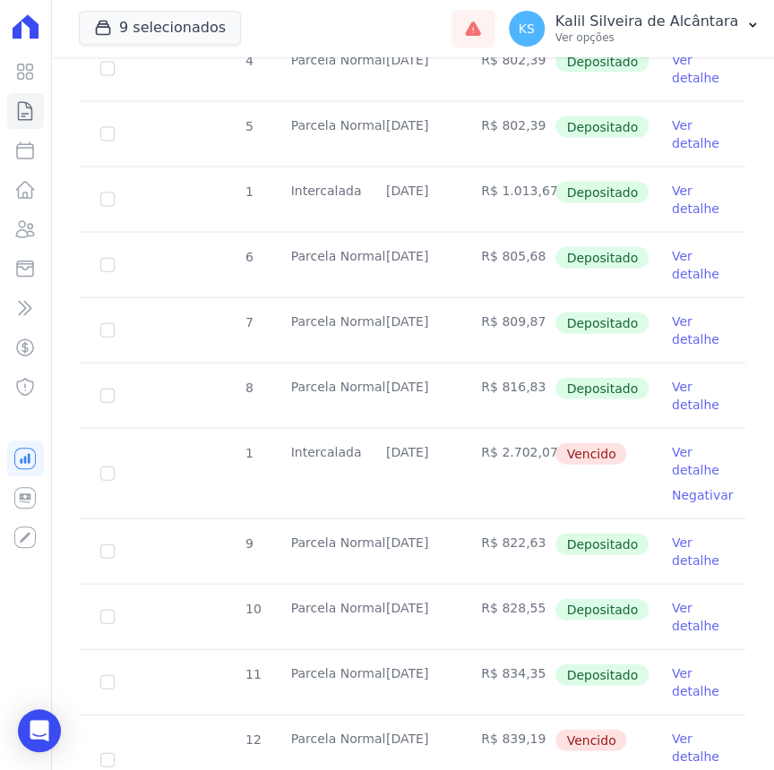
drag, startPoint x: 485, startPoint y: 316, endPoint x: 539, endPoint y: 316, distance: 53.7
click at [539, 316] on td "R$ 809,87" at bounding box center [506, 330] width 95 height 64
drag, startPoint x: 505, startPoint y: 385, endPoint x: 528, endPoint y: 386, distance: 23.3
click at [528, 386] on td "R$ 816,83" at bounding box center [506, 396] width 95 height 64
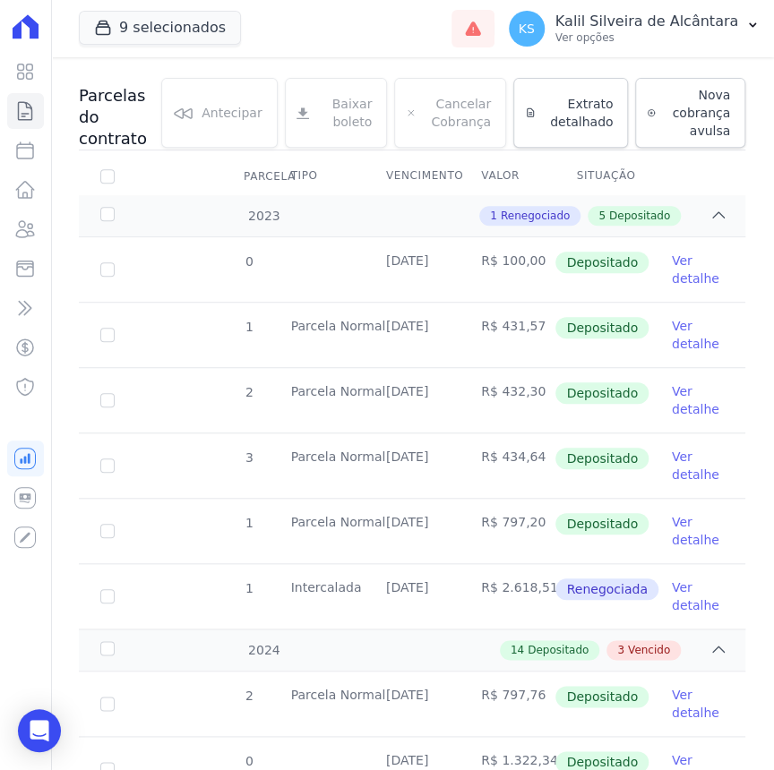
scroll to position [244, 0]
drag, startPoint x: 491, startPoint y: 323, endPoint x: 534, endPoint y: 334, distance: 44.3
click at [534, 334] on td "R$ 431,57" at bounding box center [506, 334] width 95 height 64
drag, startPoint x: 493, startPoint y: 386, endPoint x: 526, endPoint y: 393, distance: 33.9
click at [526, 393] on td "R$ 432,30" at bounding box center [506, 399] width 95 height 64
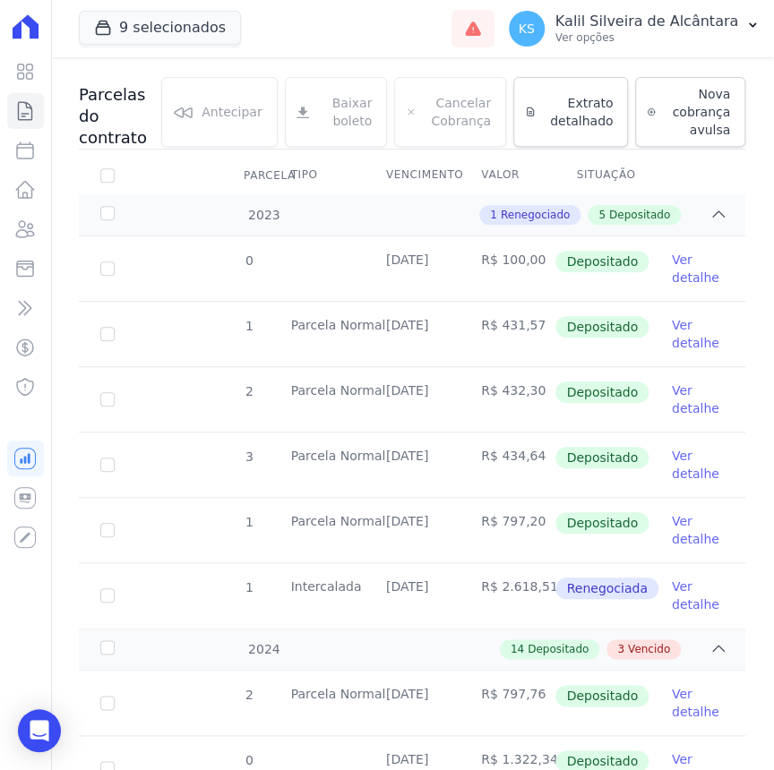
drag, startPoint x: 492, startPoint y: 456, endPoint x: 525, endPoint y: 456, distance: 33.1
click at [525, 456] on td "R$ 434,64" at bounding box center [506, 465] width 95 height 64
drag, startPoint x: 491, startPoint y: 519, endPoint x: 534, endPoint y: 528, distance: 44.1
click at [538, 525] on td "R$ 797,20" at bounding box center [506, 530] width 95 height 64
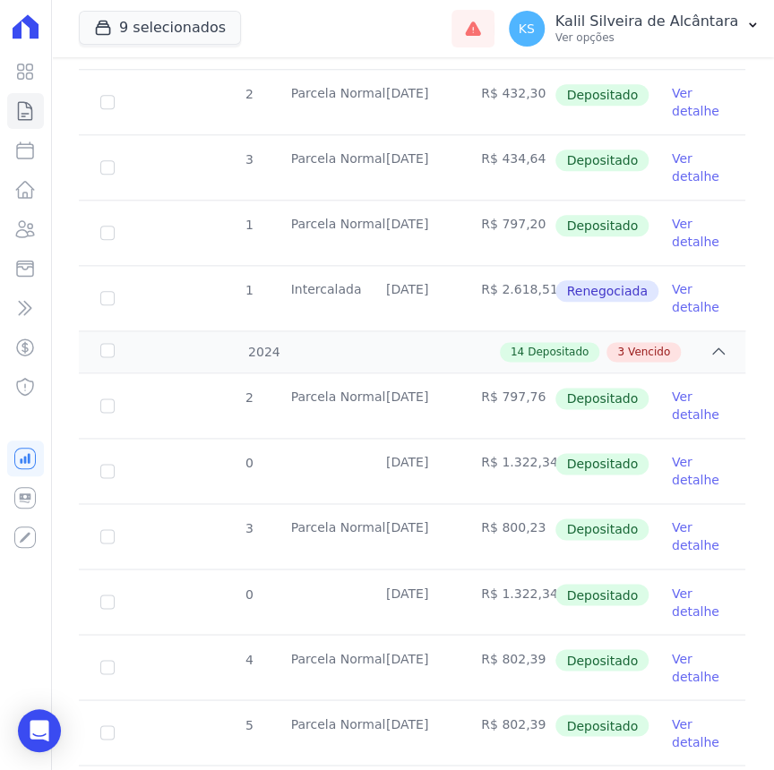
scroll to position [570, 0]
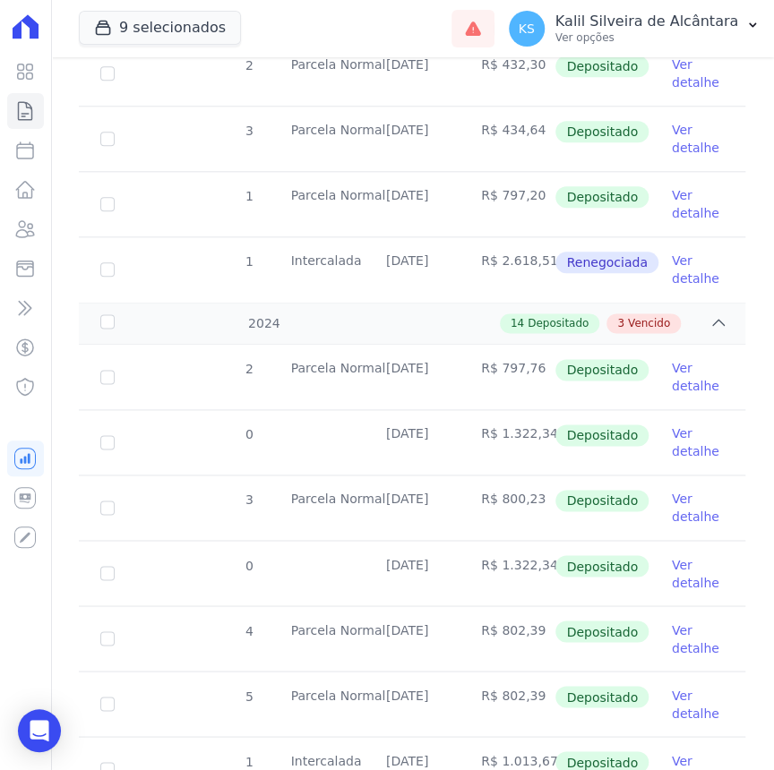
drag, startPoint x: 493, startPoint y: 365, endPoint x: 527, endPoint y: 371, distance: 34.5
click at [527, 371] on td "R$ 797,76" at bounding box center [506, 377] width 95 height 64
drag, startPoint x: 487, startPoint y: 435, endPoint x: 537, endPoint y: 443, distance: 50.8
click at [537, 443] on td "R$ 1.322,34" at bounding box center [506, 442] width 95 height 64
drag, startPoint x: 491, startPoint y: 499, endPoint x: 534, endPoint y: 499, distance: 43.0
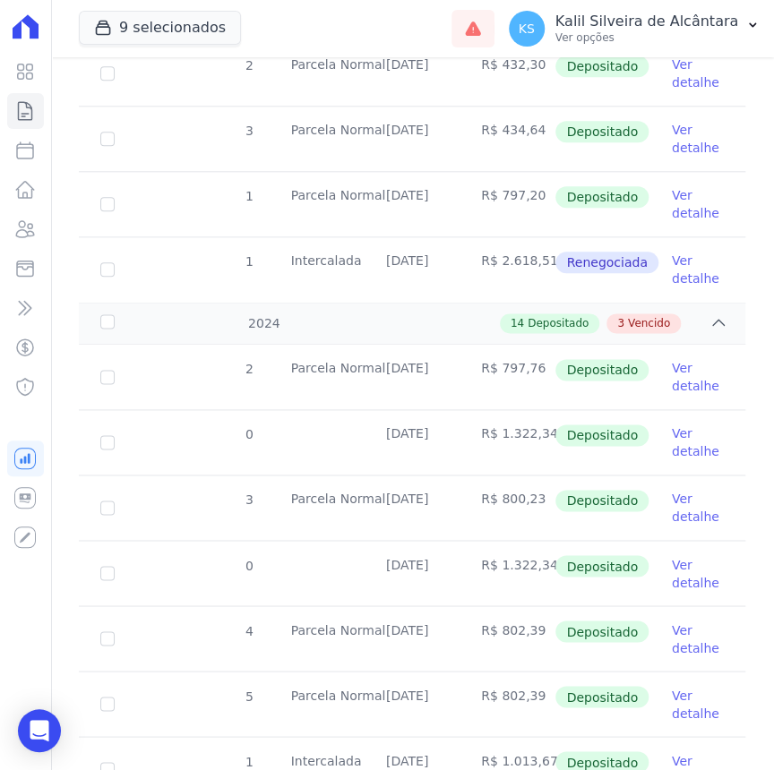
click at [534, 499] on td "R$ 800,23" at bounding box center [506, 508] width 95 height 64
